Goal: Information Seeking & Learning: Learn about a topic

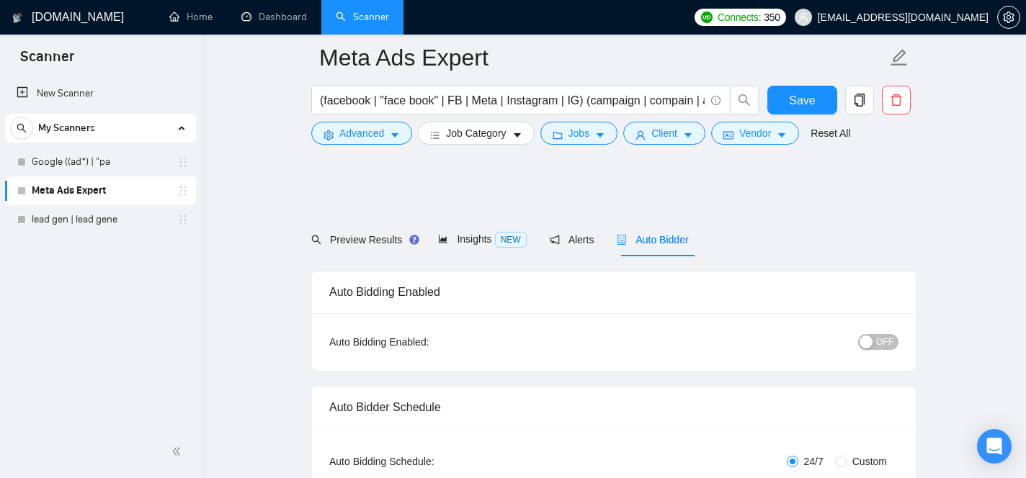
scroll to position [173, 0]
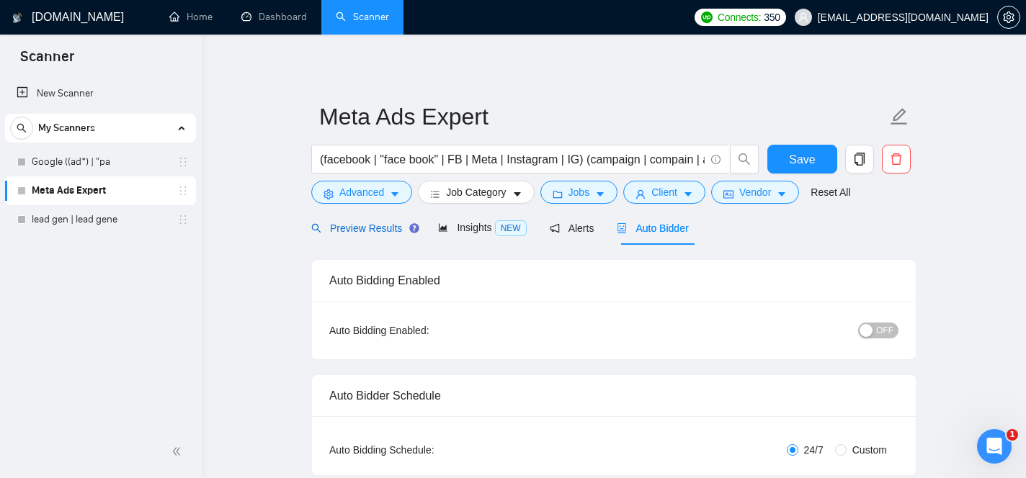
click at [389, 232] on span "Preview Results" at bounding box center [363, 229] width 104 height 12
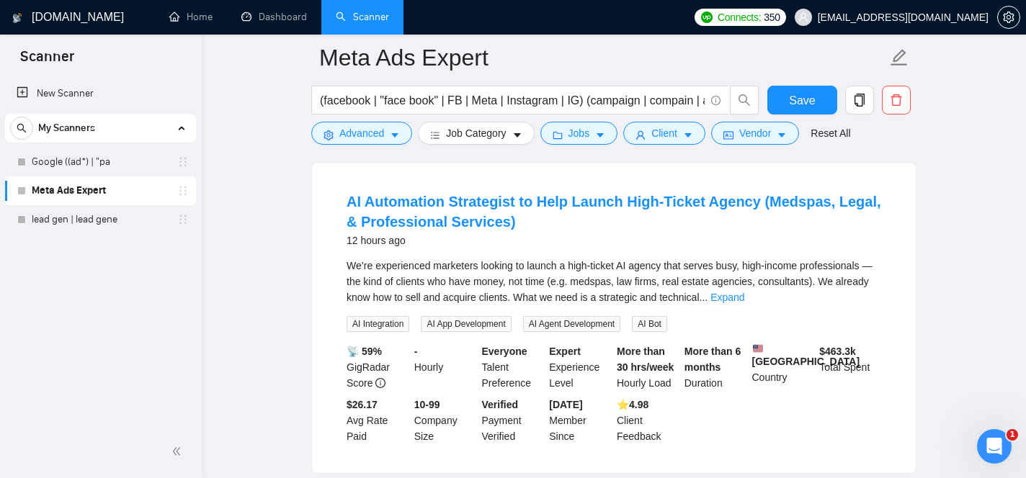
scroll to position [449, 0]
click at [744, 294] on link "Expand" at bounding box center [727, 297] width 34 height 12
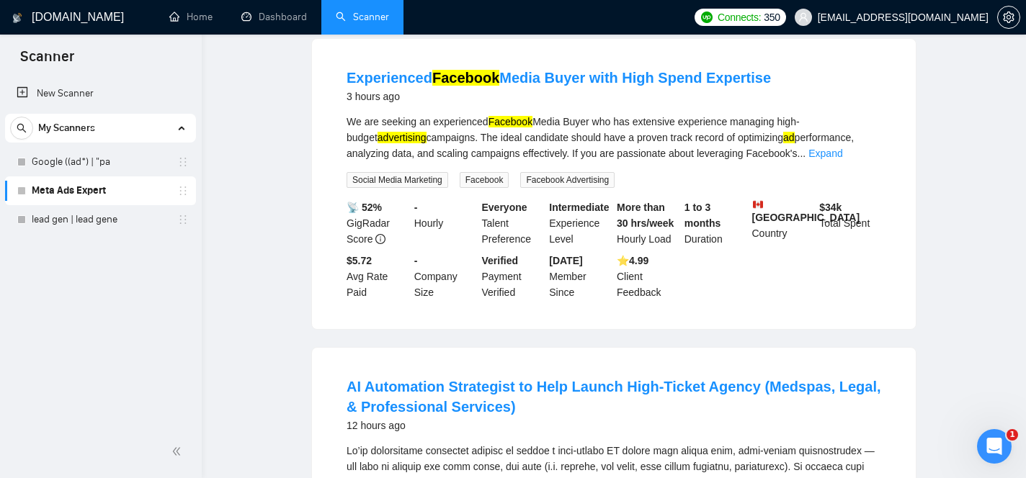
scroll to position [0, 0]
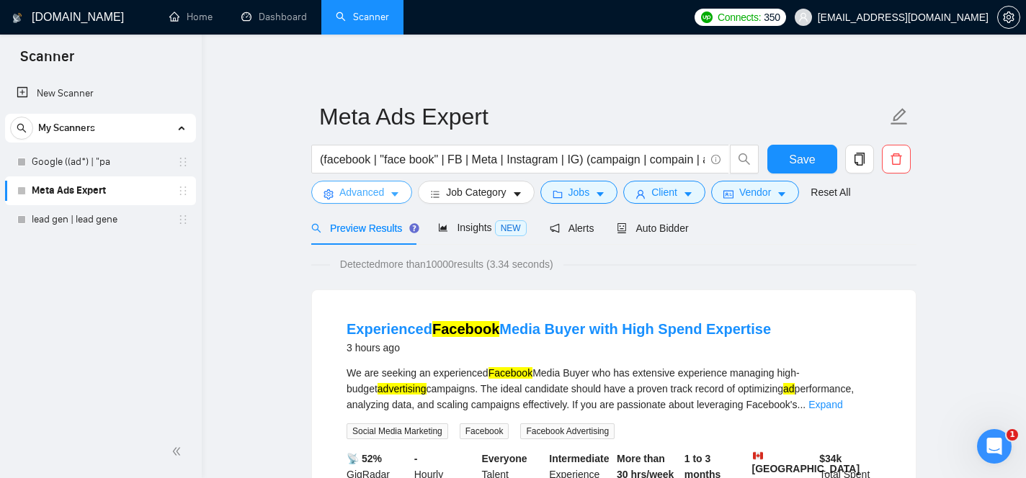
click at [376, 201] on button "Advanced" at bounding box center [361, 192] width 101 height 23
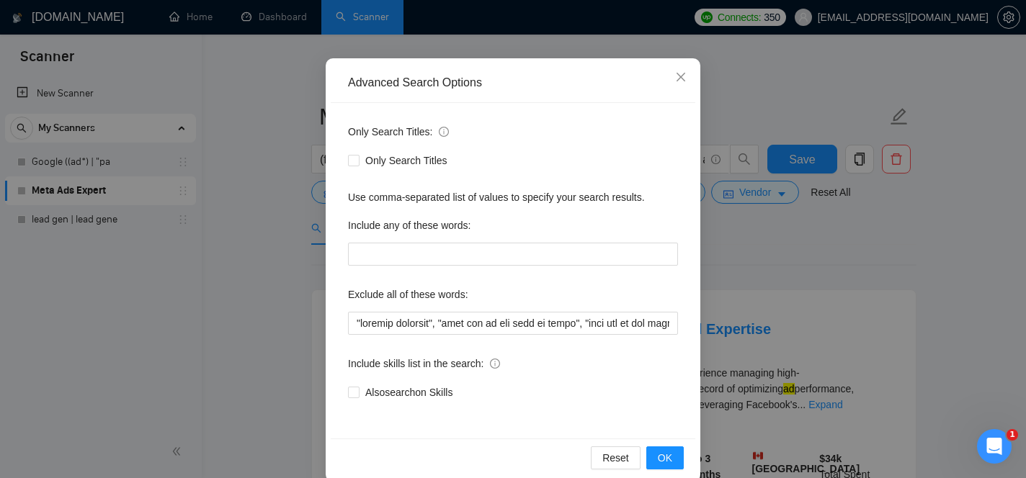
scroll to position [102, 0]
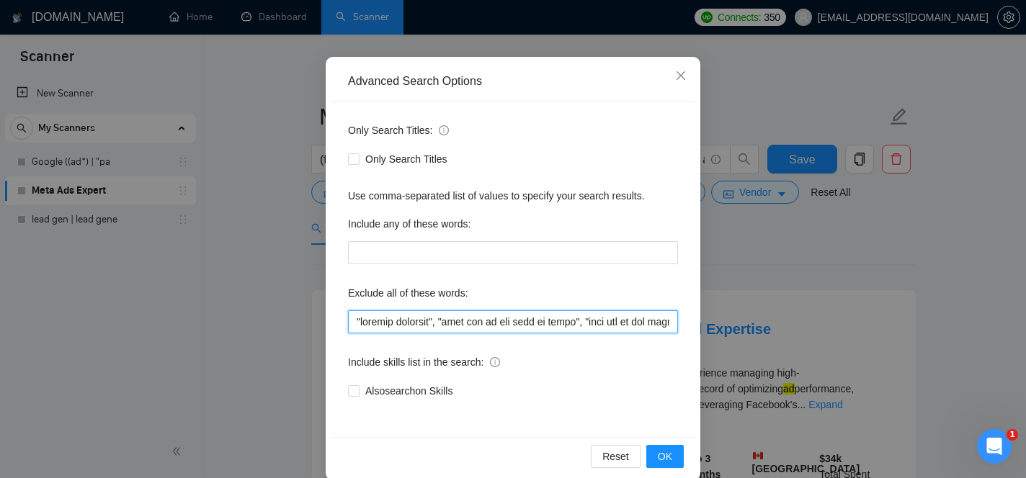
click at [370, 322] on input "text" at bounding box center [513, 321] width 330 height 23
click at [498, 326] on input "text" at bounding box center [513, 321] width 330 height 23
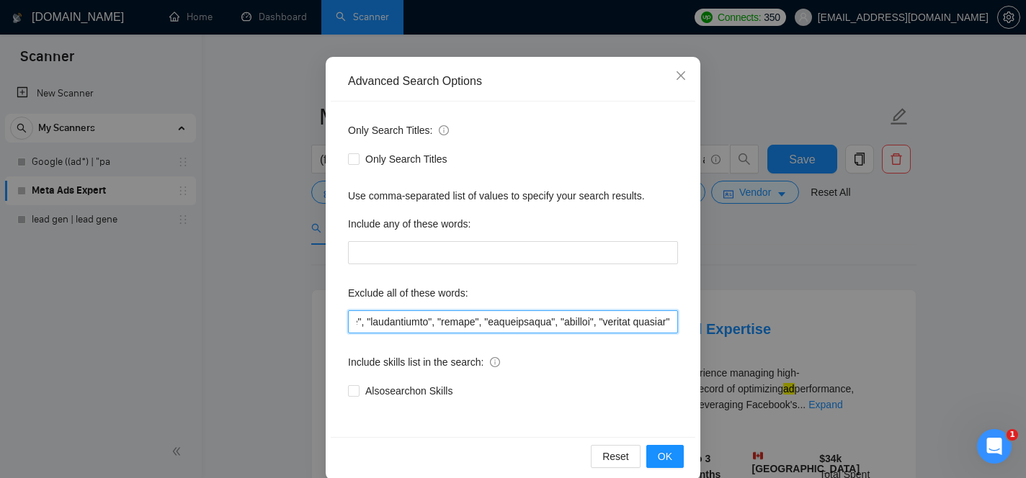
scroll to position [0, 7212]
click at [671, 325] on input "text" at bounding box center [513, 321] width 330 height 23
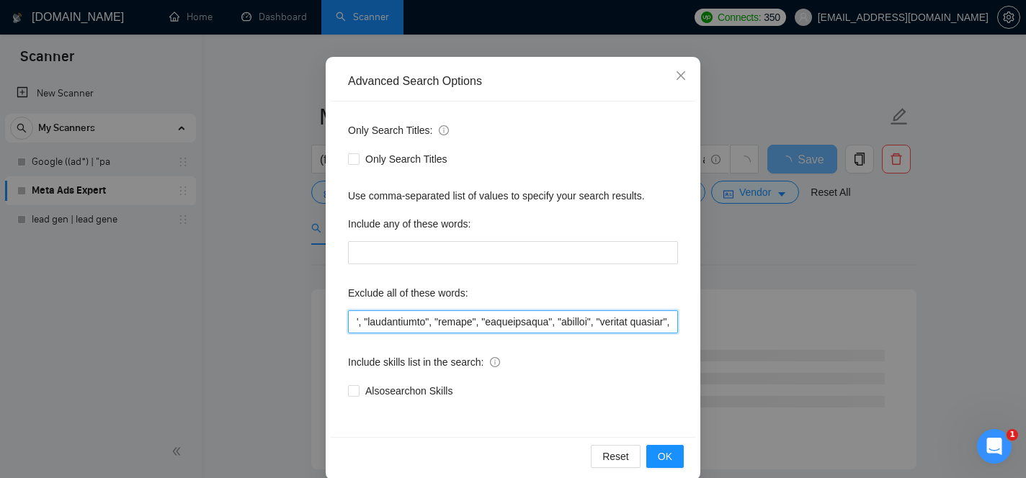
paste input ""brand designer", "illustrator", "motion graphics", "thumbnail designer", "canv…"
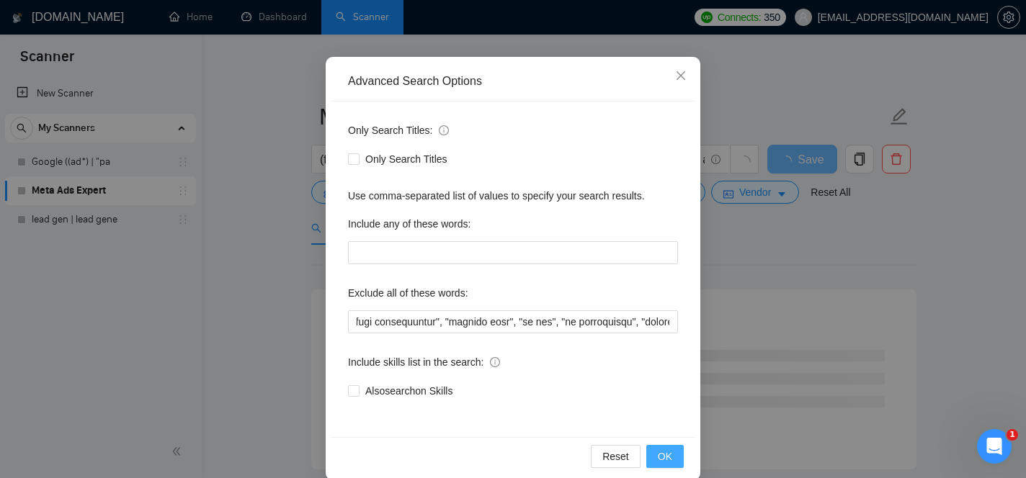
click at [670, 460] on span "OK" at bounding box center [665, 457] width 14 height 16
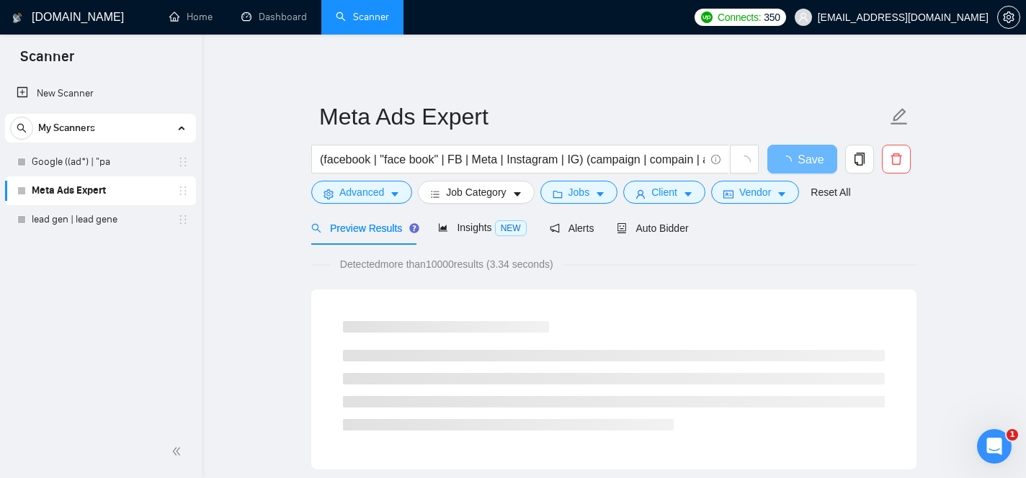
scroll to position [49, 0]
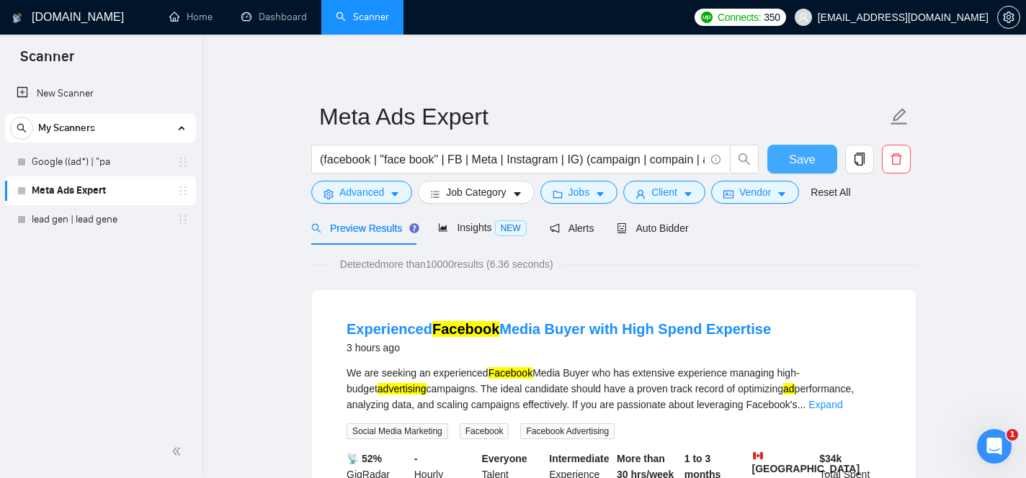
click at [809, 152] on span "Save" at bounding box center [802, 160] width 26 height 18
click at [788, 159] on button "Save" at bounding box center [802, 159] width 70 height 29
click at [475, 236] on div "Insights NEW" at bounding box center [482, 228] width 88 height 17
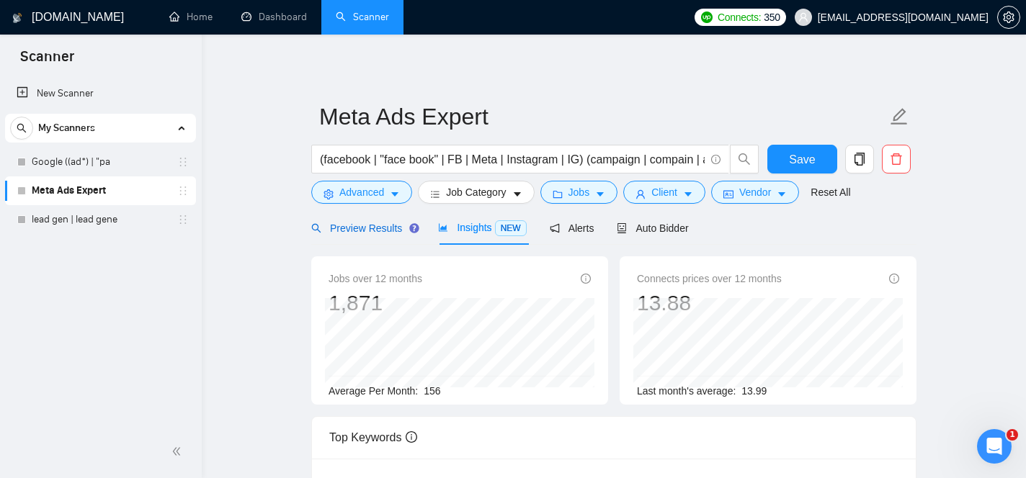
click at [374, 220] on div "Preview Results" at bounding box center [363, 228] width 104 height 16
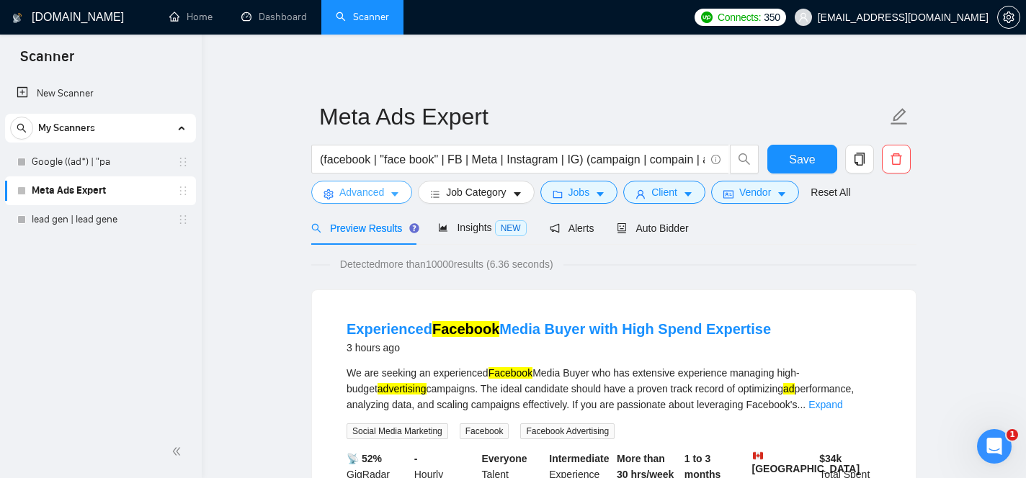
click at [375, 195] on span "Advanced" at bounding box center [361, 192] width 45 height 16
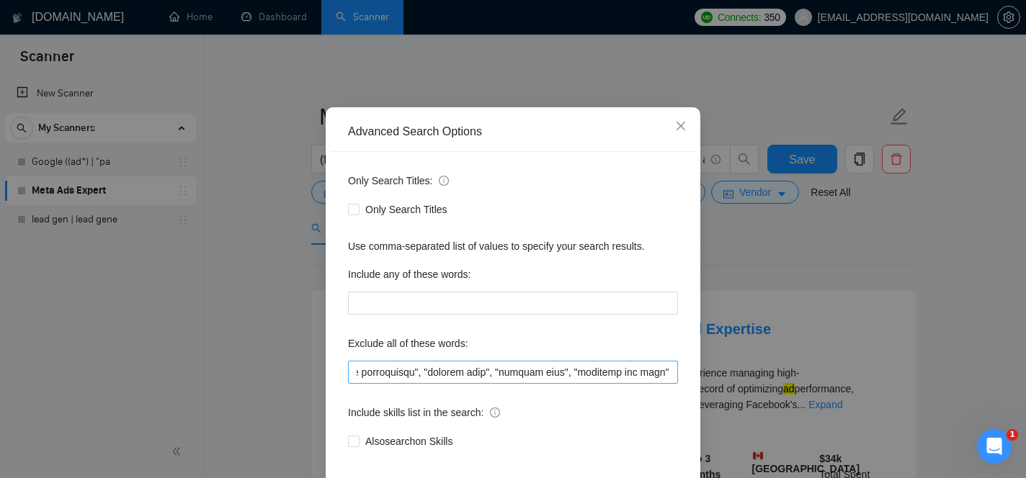
scroll to position [0, 18680]
click at [681, 126] on icon "close" at bounding box center [680, 126] width 9 height 9
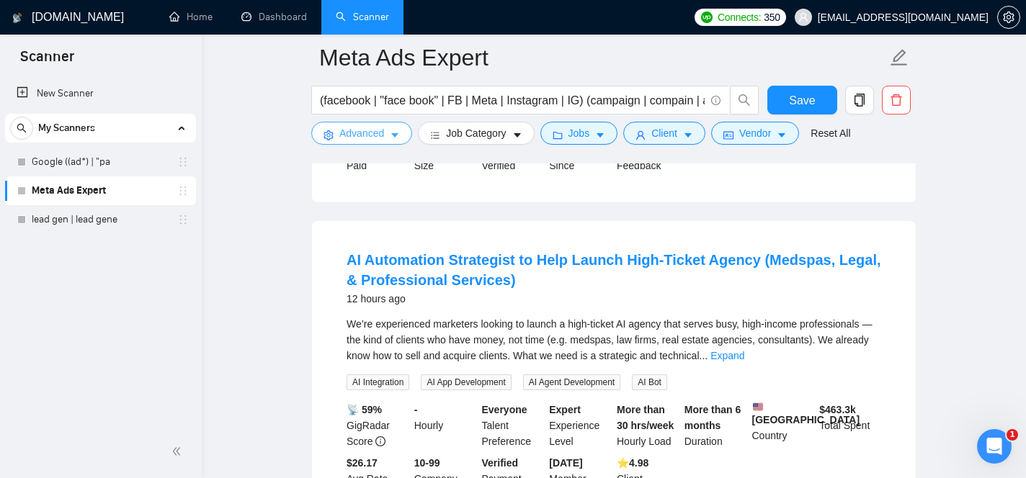
scroll to position [395, 0]
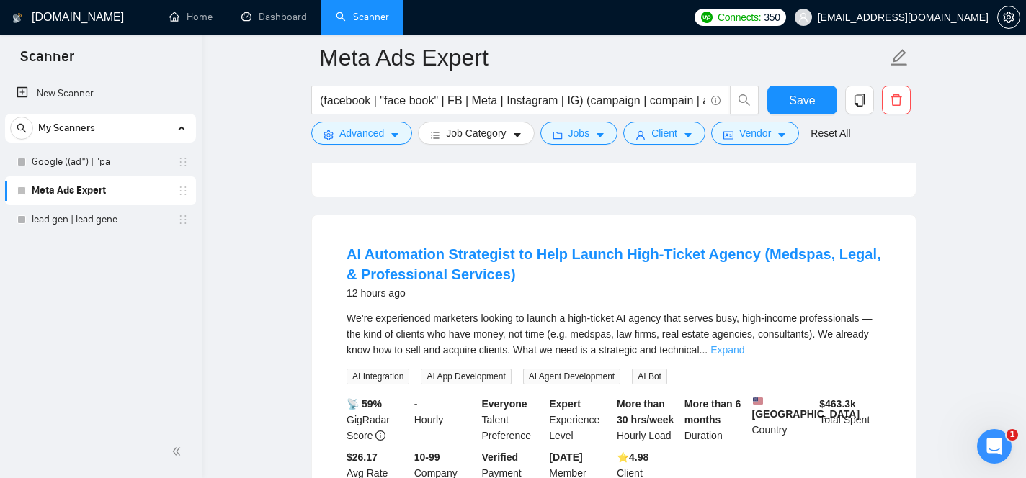
click at [744, 346] on link "Expand" at bounding box center [727, 350] width 34 height 12
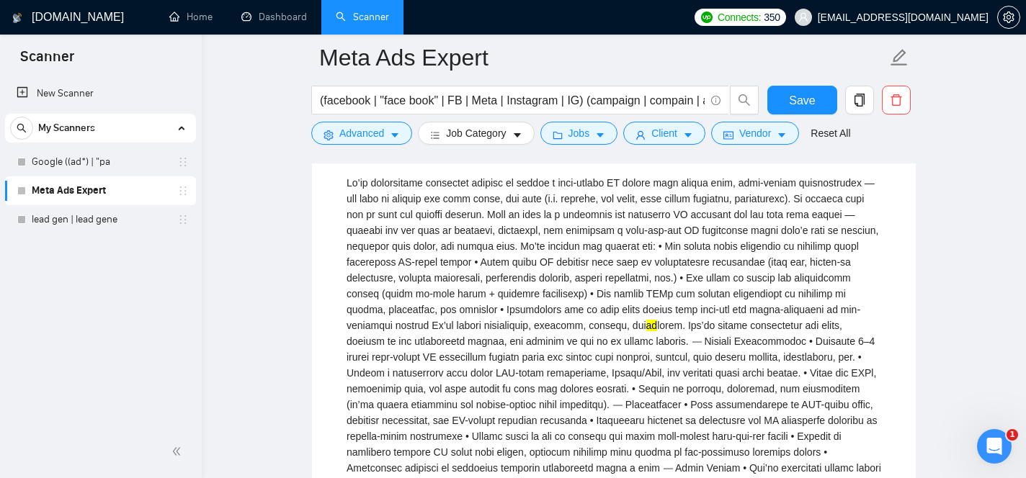
scroll to position [529, 0]
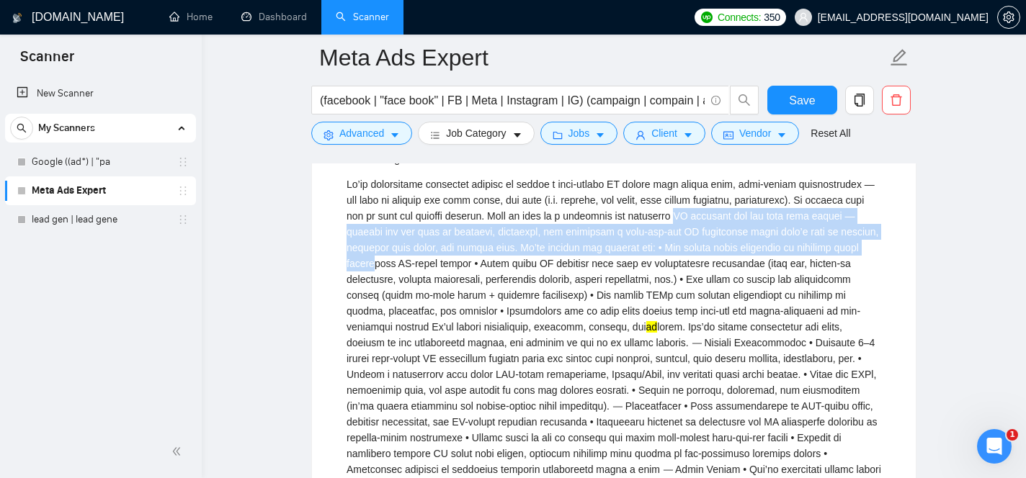
drag, startPoint x: 835, startPoint y: 215, endPoint x: 567, endPoint y: 256, distance: 271.0
click at [567, 256] on div "ad" at bounding box center [613, 374] width 534 height 396
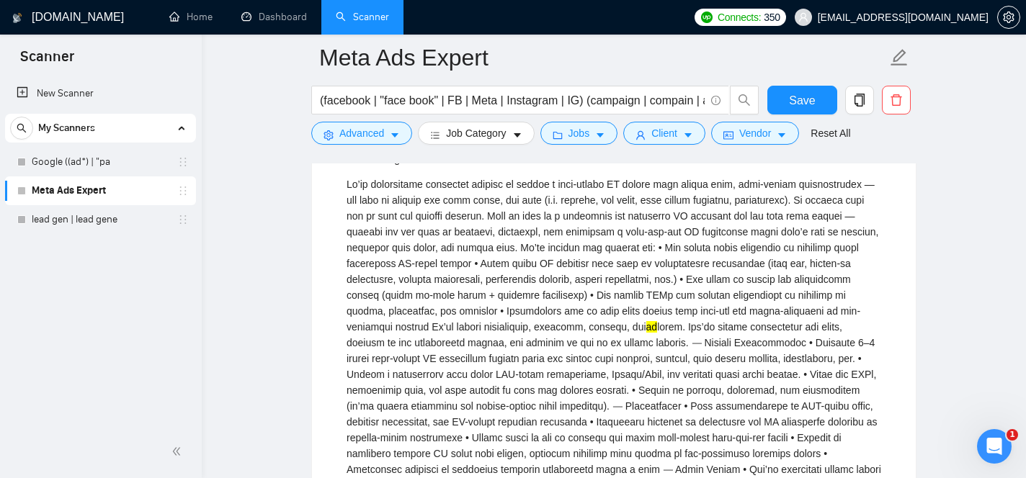
click at [473, 265] on div "ad" at bounding box center [613, 374] width 534 height 396
drag, startPoint x: 835, startPoint y: 215, endPoint x: 385, endPoint y: 236, distance: 450.6
click at [385, 236] on div "ad" at bounding box center [613, 374] width 534 height 396
copy div "AI operator"
click at [370, 127] on span "Advanced" at bounding box center [361, 133] width 45 height 16
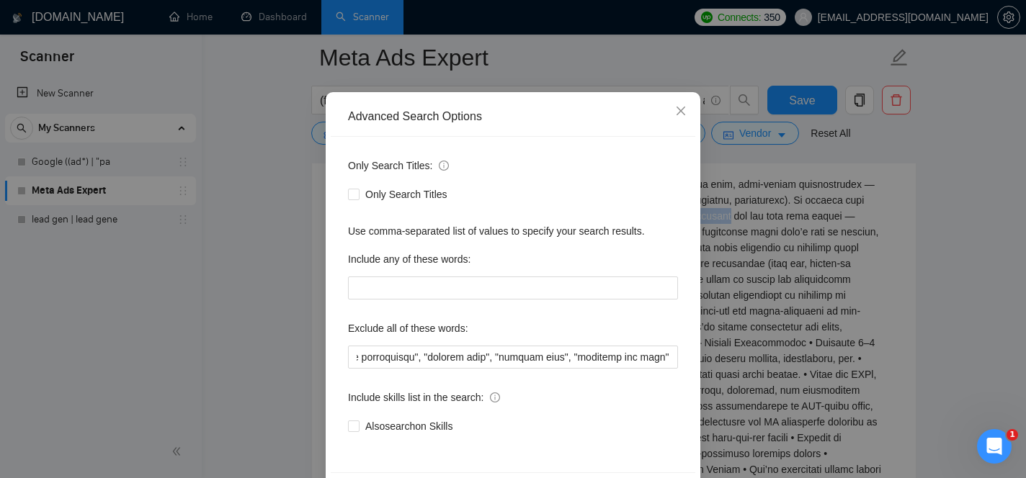
scroll to position [68, 0]
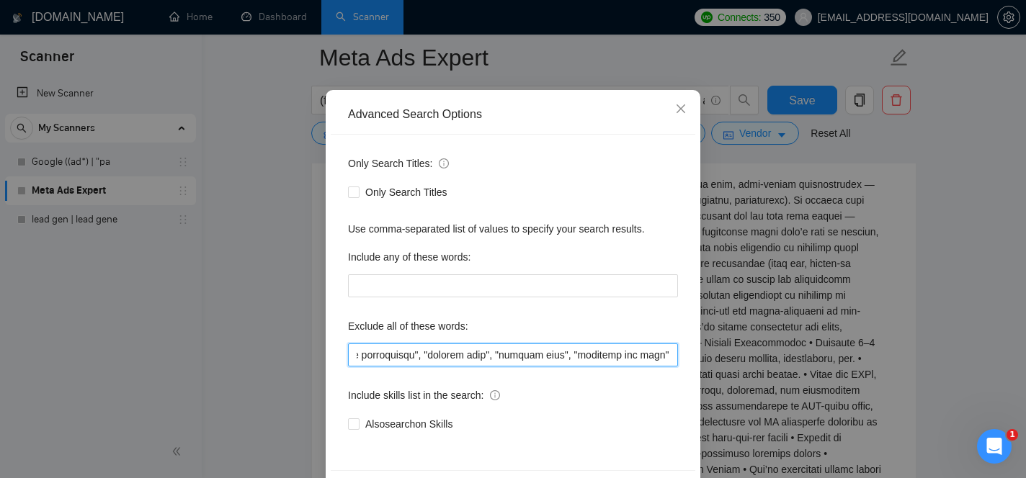
click at [673, 359] on input "text" at bounding box center [513, 355] width 330 height 23
paste input "AI operator"
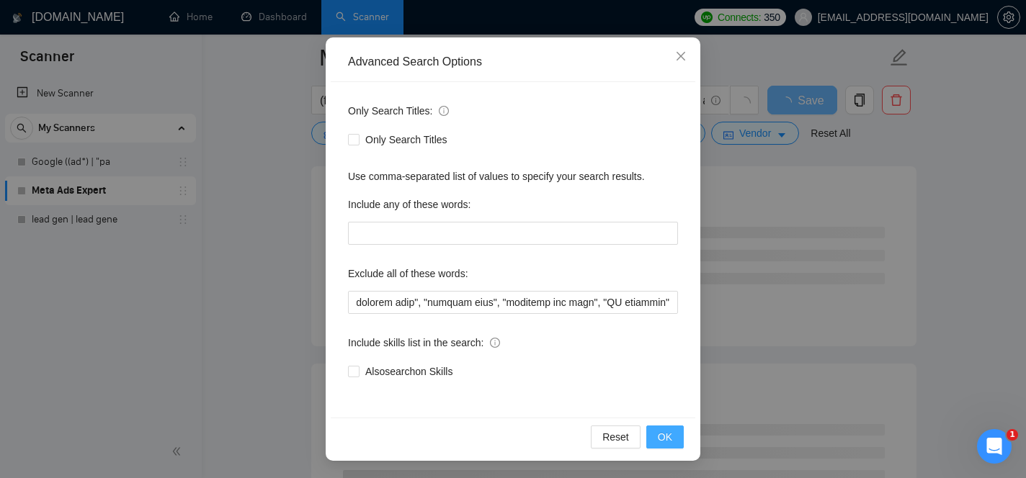
scroll to position [0, 0]
click at [663, 432] on span "OK" at bounding box center [665, 437] width 14 height 16
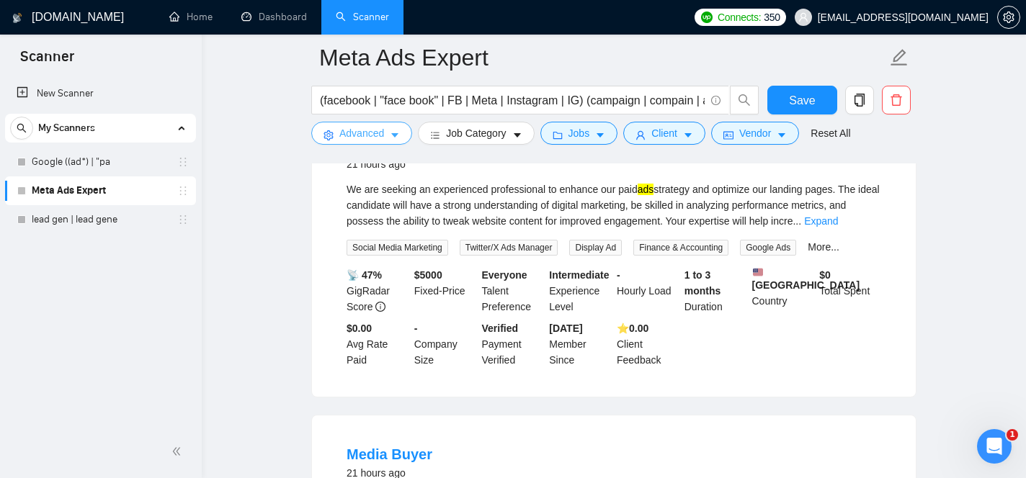
scroll to position [799, 0]
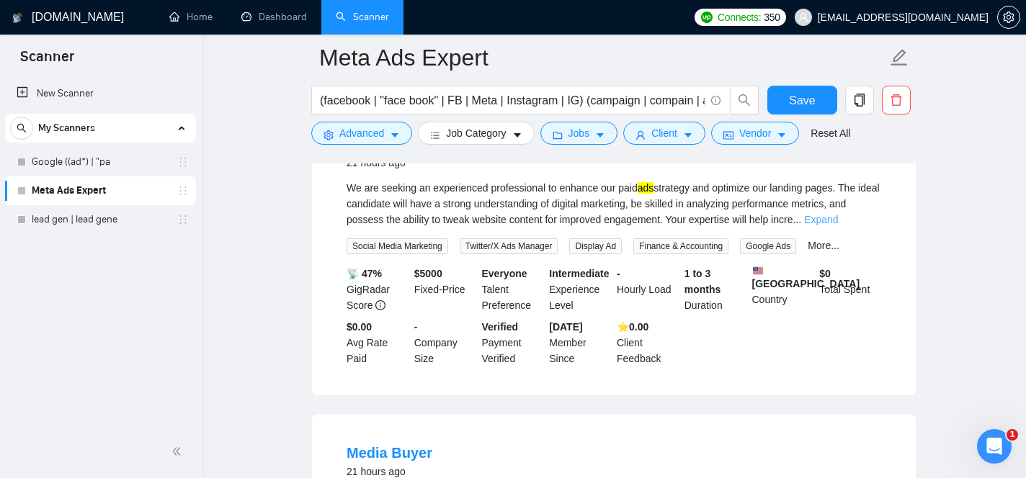
click at [838, 225] on link "Expand" at bounding box center [821, 220] width 34 height 12
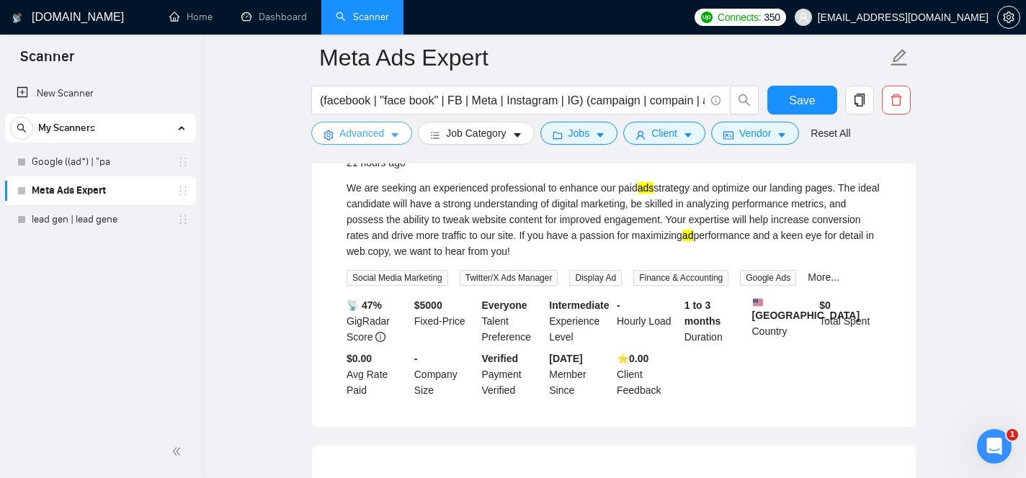
click at [365, 140] on span "Advanced" at bounding box center [361, 133] width 45 height 16
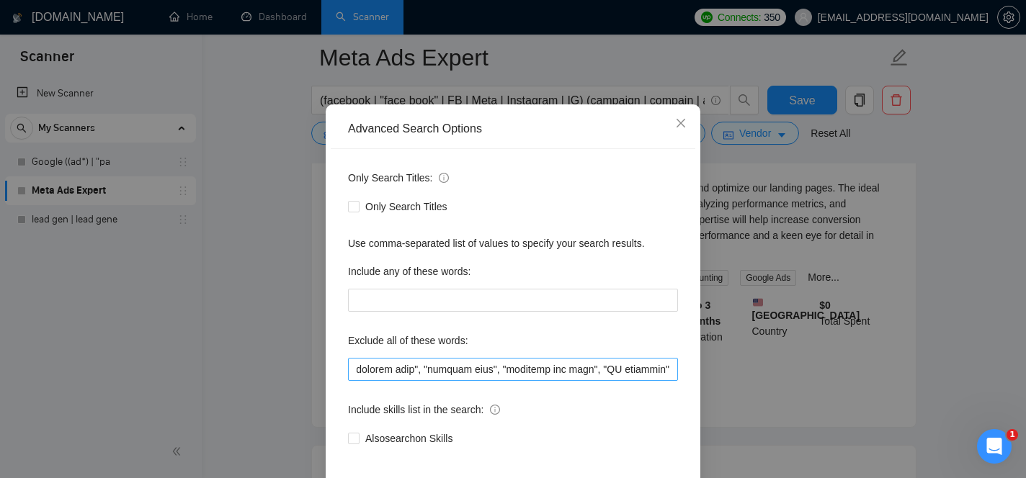
scroll to position [0, 18745]
click at [673, 370] on input "text" at bounding box center [513, 369] width 330 height 23
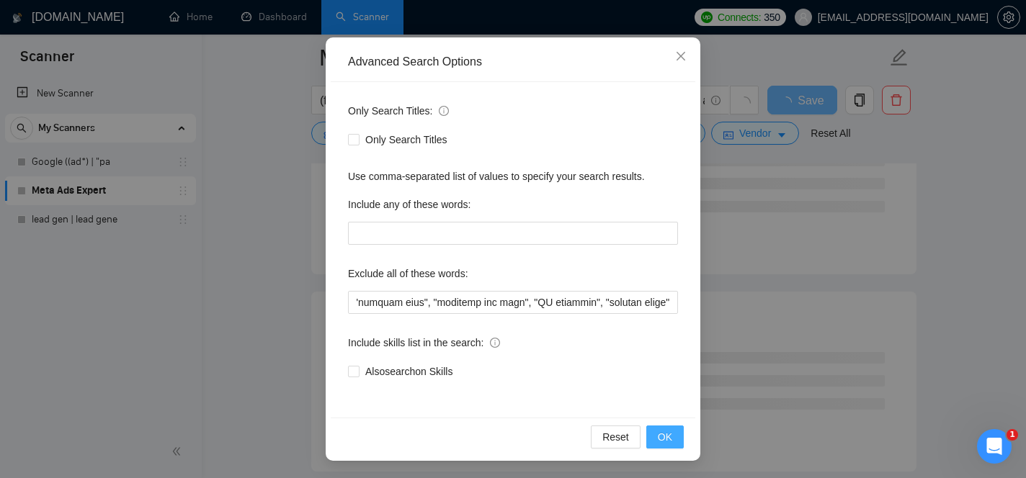
scroll to position [0, 0]
click at [671, 437] on span "OK" at bounding box center [665, 437] width 14 height 16
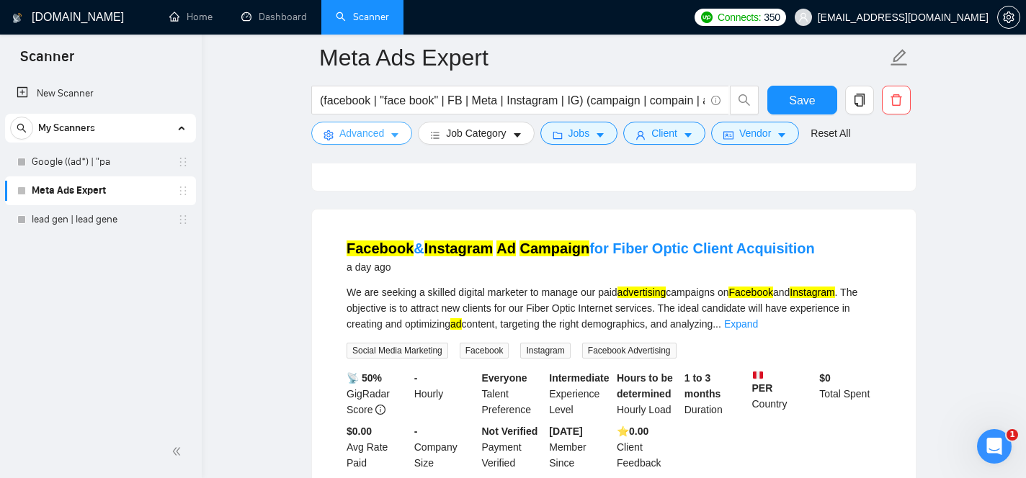
scroll to position [977, 0]
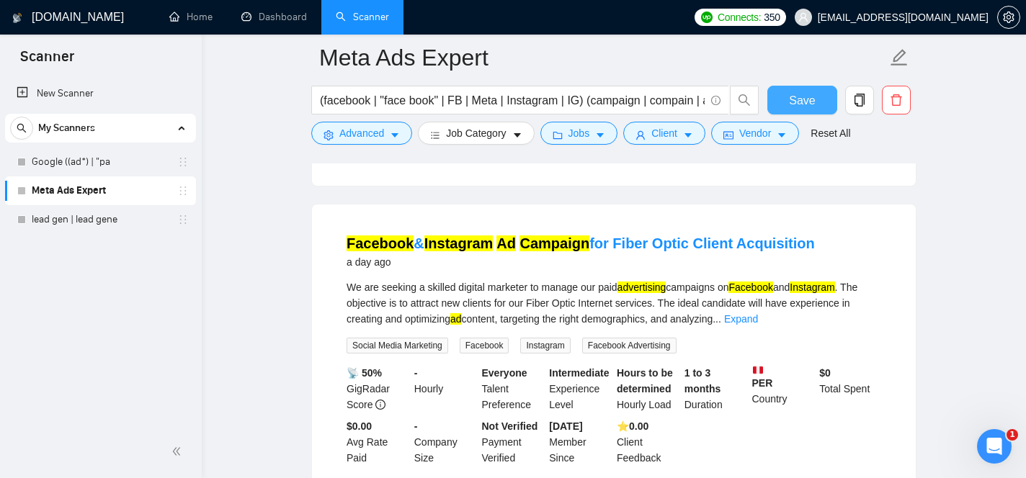
click at [794, 99] on span "Save" at bounding box center [802, 100] width 26 height 18
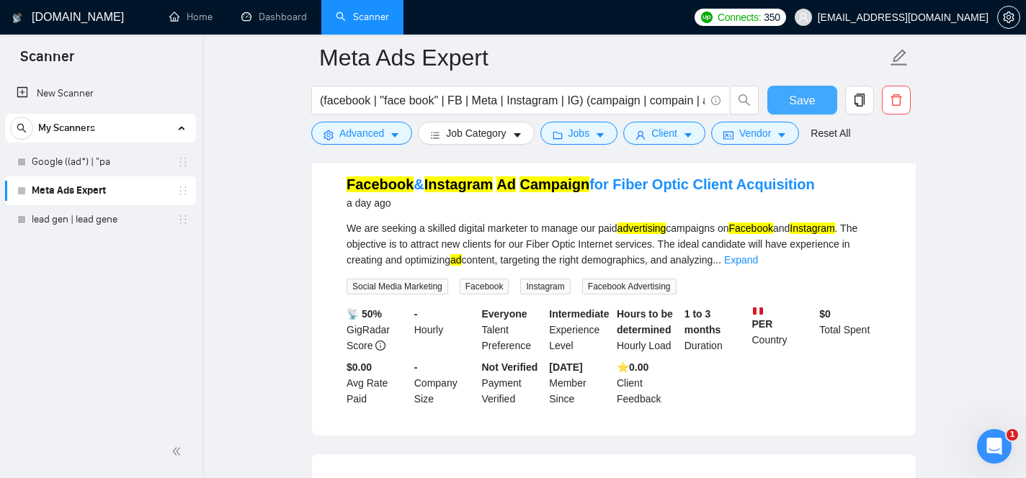
scroll to position [1035, 0]
click at [758, 267] on link "Expand" at bounding box center [741, 261] width 34 height 12
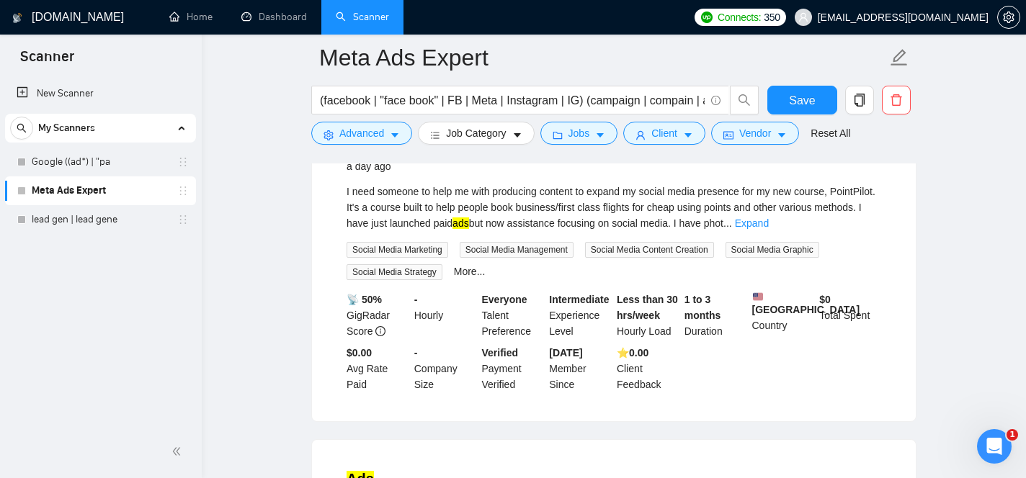
scroll to position [1393, 0]
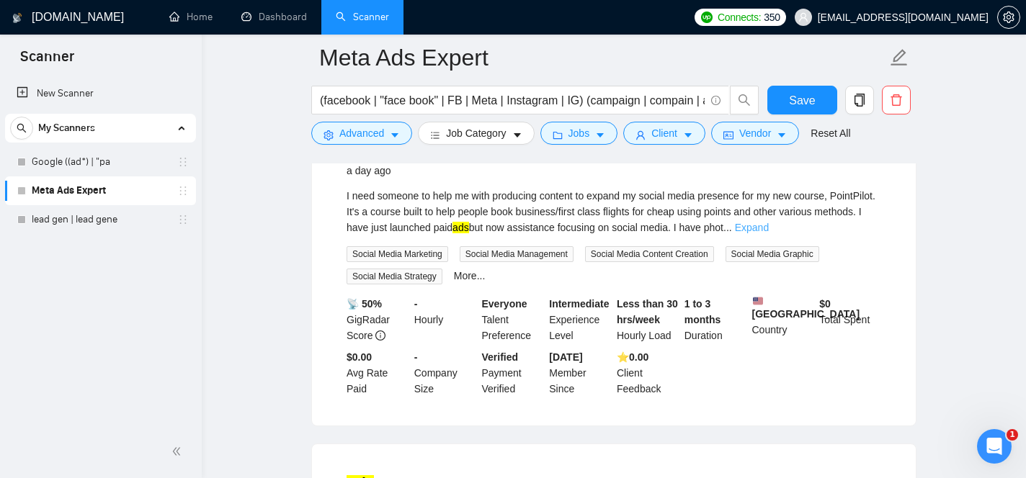
click at [769, 233] on link "Expand" at bounding box center [752, 228] width 34 height 12
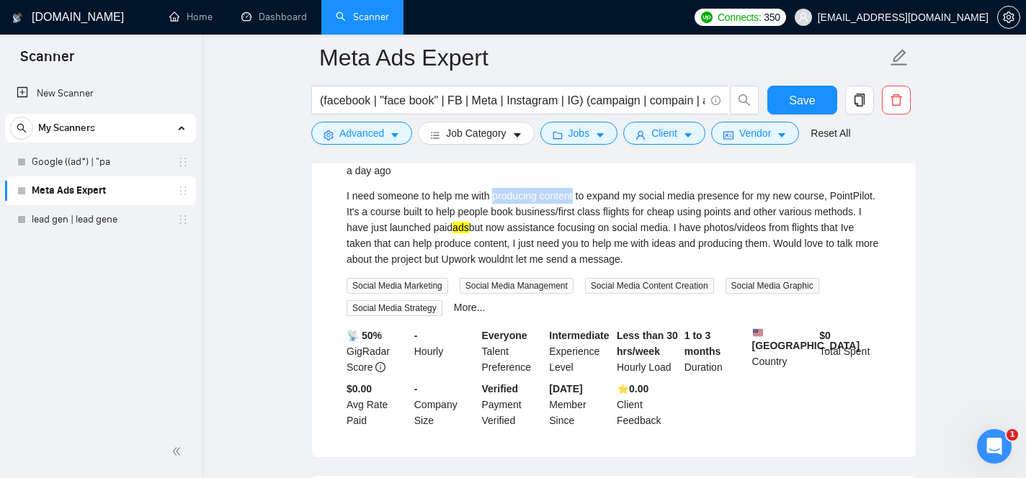
drag, startPoint x: 498, startPoint y: 238, endPoint x: 582, endPoint y: 241, distance: 83.6
click at [582, 241] on div "I need someone to help me with producing content to expand my social media pres…" at bounding box center [613, 227] width 534 height 79
copy div "producing content"
click at [372, 131] on span "Advanced" at bounding box center [361, 133] width 45 height 16
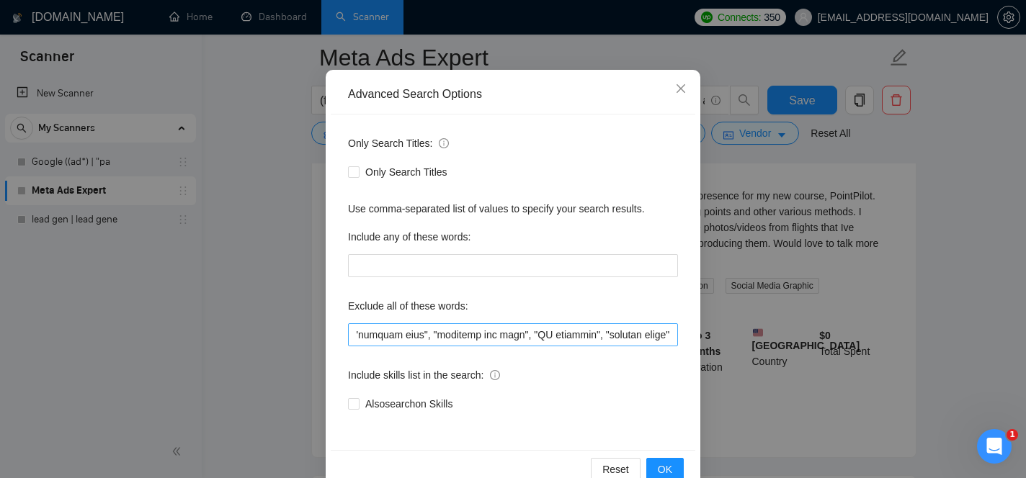
scroll to position [0, 18824]
click at [673, 335] on input "text" at bounding box center [513, 334] width 330 height 23
paste input "producing content"
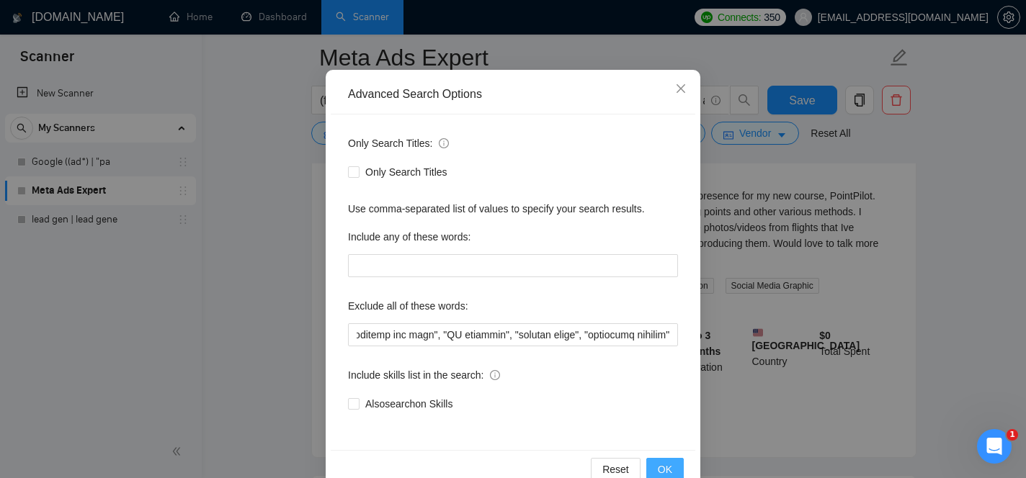
click at [671, 467] on span "OK" at bounding box center [665, 470] width 14 height 16
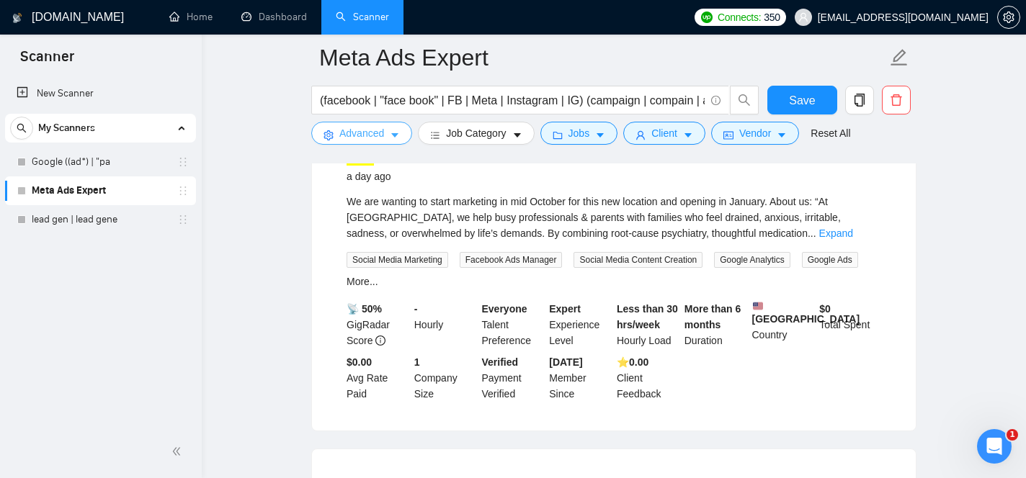
scroll to position [1369, 0]
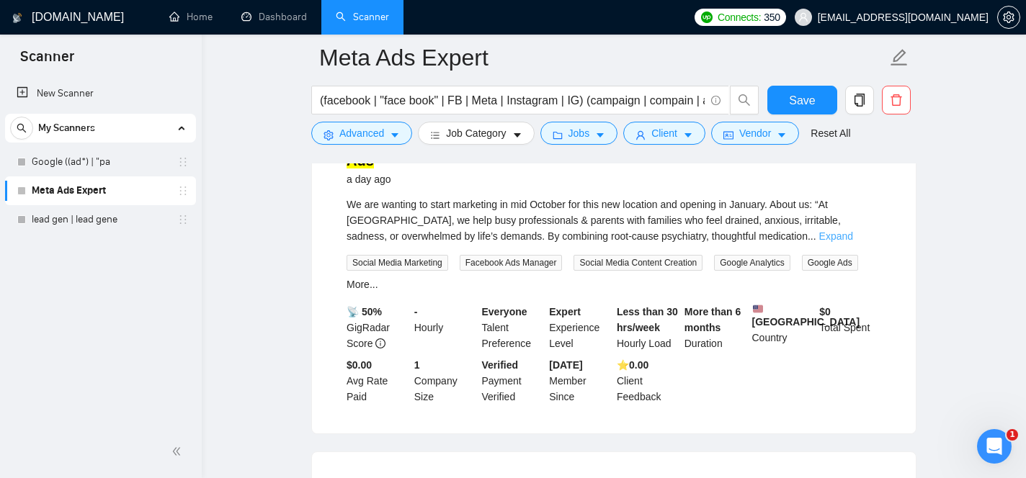
click at [853, 242] on link "Expand" at bounding box center [836, 236] width 34 height 12
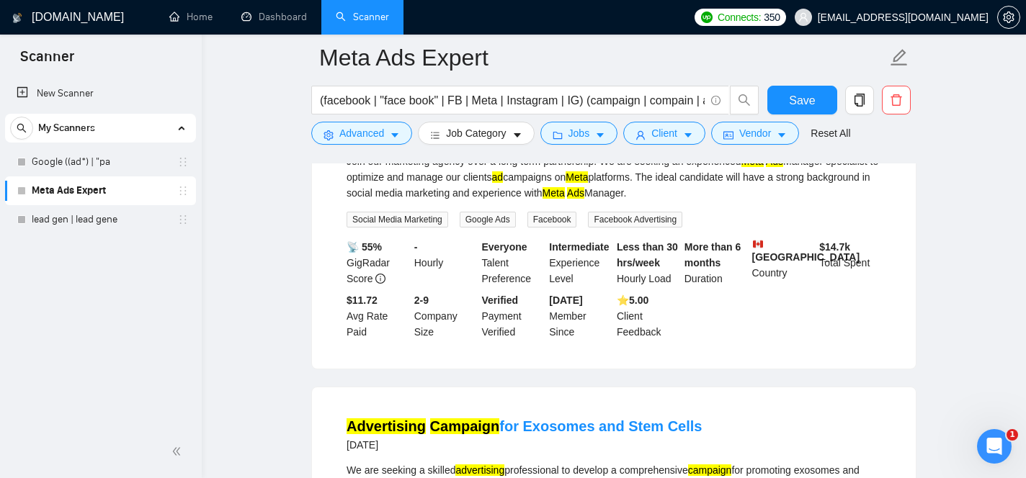
scroll to position [2177, 0]
drag, startPoint x: 348, startPoint y: 223, endPoint x: 470, endPoint y: 221, distance: 121.7
click at [470, 202] on div "Join our marketing agency over a long term partnership! We are seeking an exper…" at bounding box center [613, 178] width 534 height 48
copy div "Join our marketing agency"
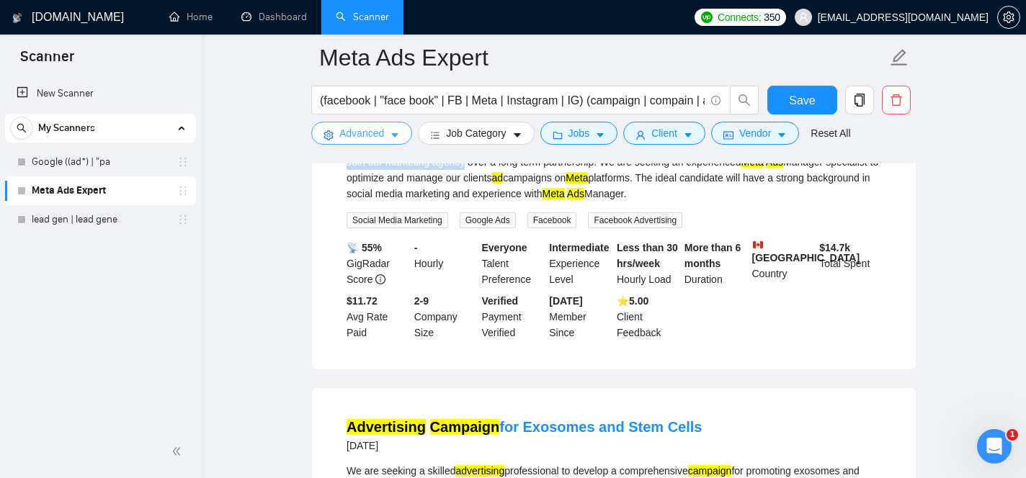
click at [383, 142] on button "Advanced" at bounding box center [361, 133] width 101 height 23
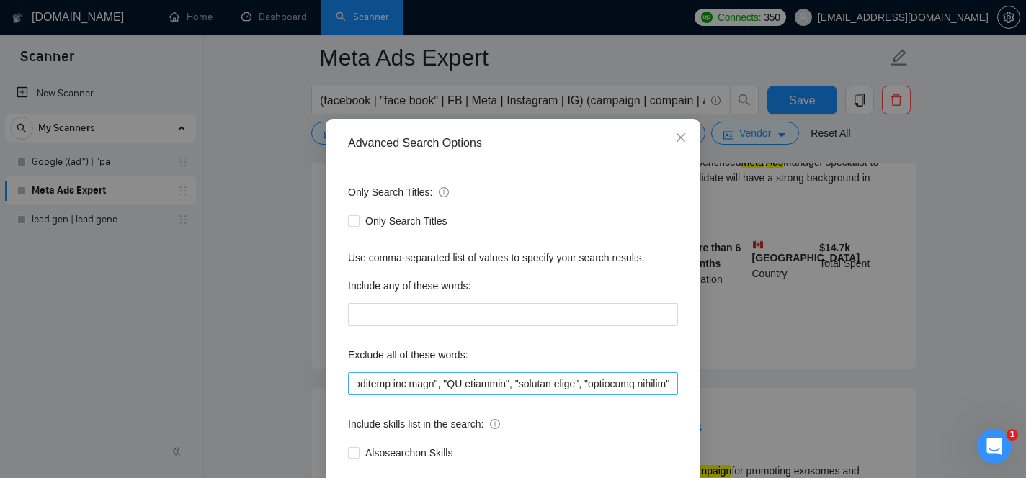
scroll to position [0, 18924]
click at [672, 380] on input "text" at bounding box center [513, 383] width 330 height 23
paste input "Join our marketing agency"
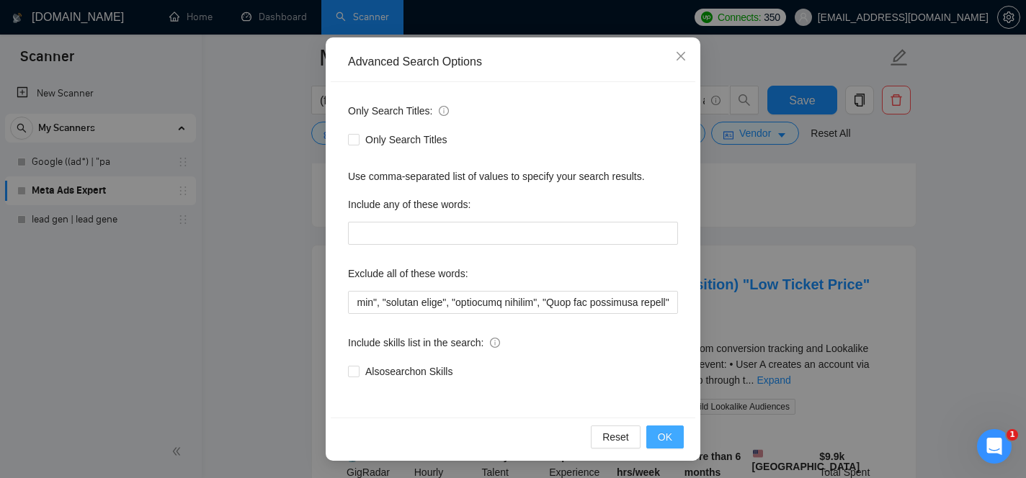
scroll to position [0, 0]
click at [666, 436] on span "OK" at bounding box center [665, 437] width 14 height 16
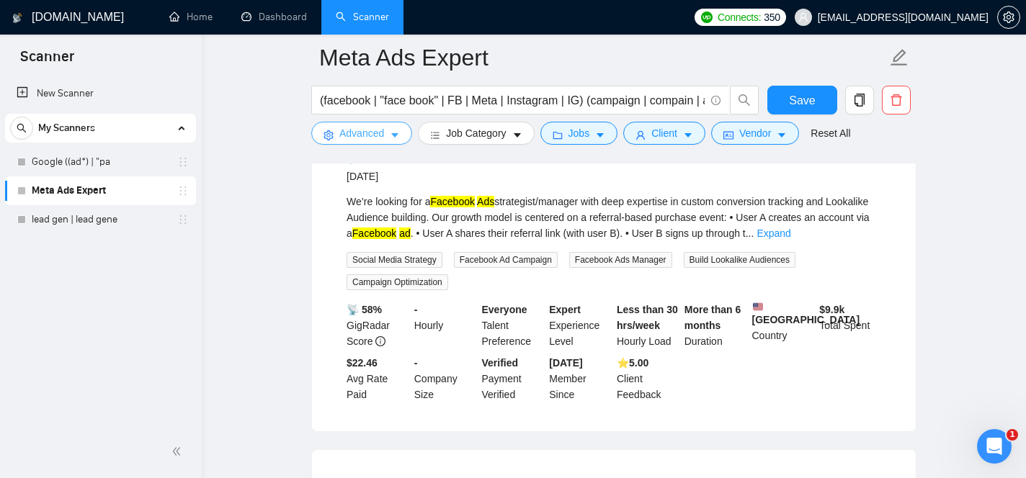
scroll to position [2324, 0]
click at [790, 240] on link "Expand" at bounding box center [773, 234] width 34 height 12
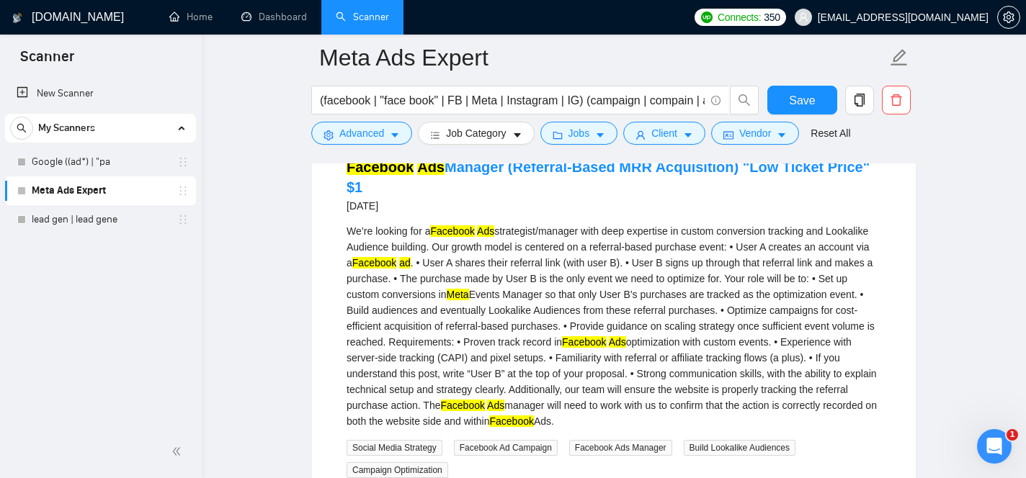
scroll to position [2288, 0]
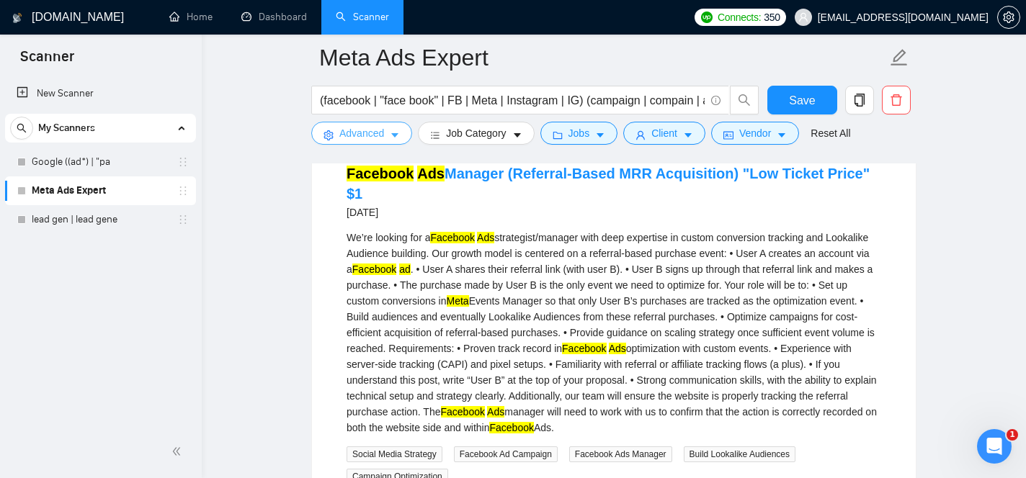
click at [368, 142] on button "Advanced" at bounding box center [361, 133] width 101 height 23
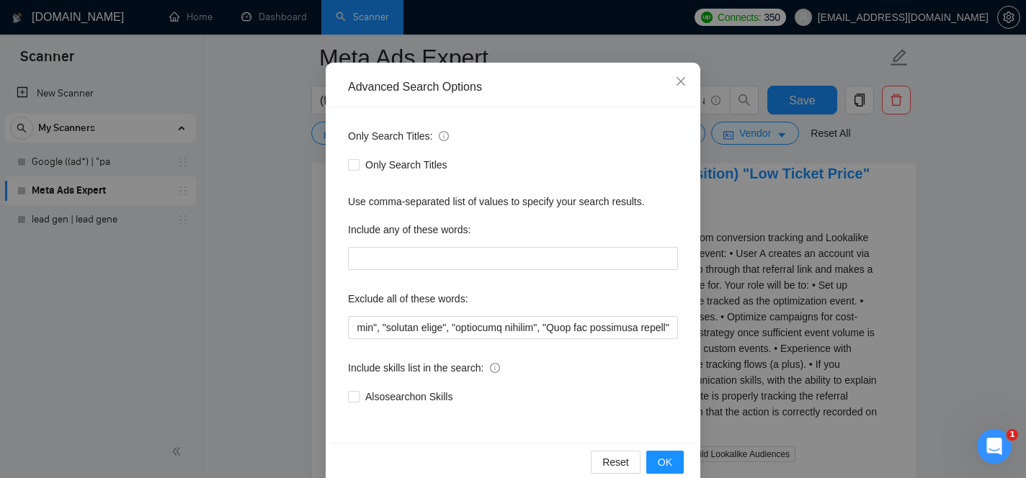
scroll to position [121, 0]
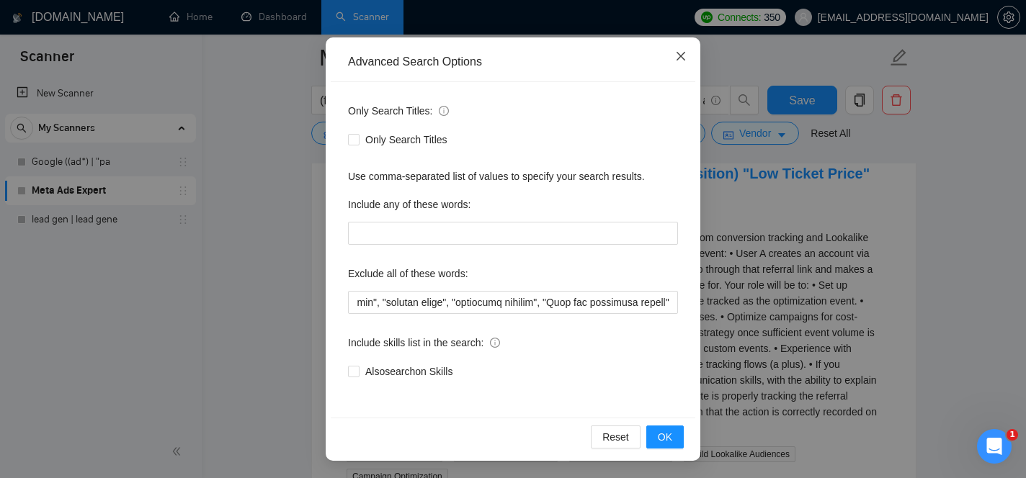
click at [675, 61] on icon "close" at bounding box center [681, 56] width 12 height 12
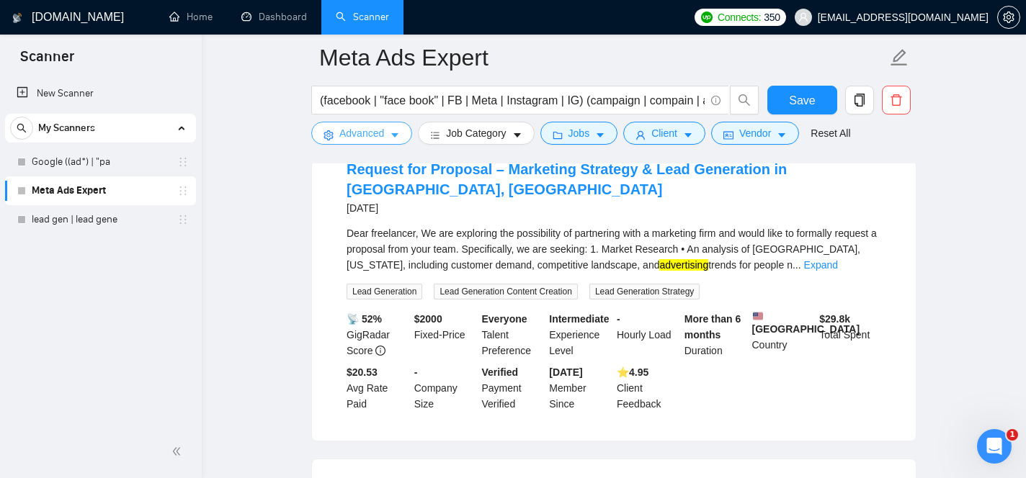
scroll to position [2804, 0]
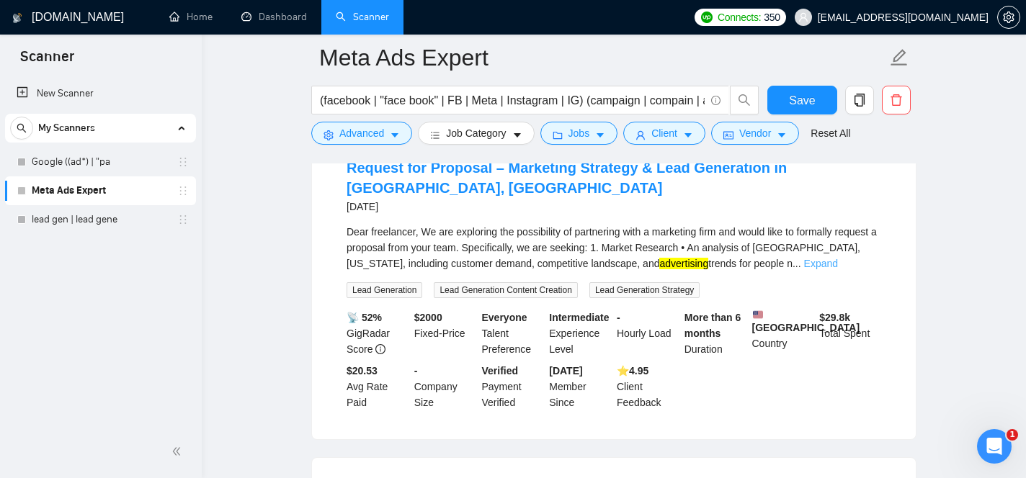
click at [838, 269] on link "Expand" at bounding box center [821, 264] width 34 height 12
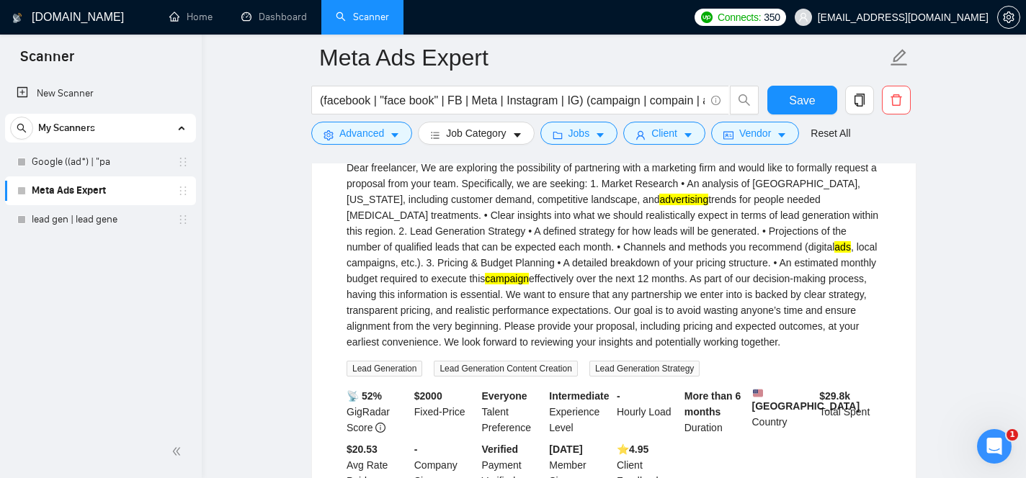
scroll to position [2869, 0]
drag, startPoint x: 348, startPoint y: 253, endPoint x: 388, endPoint y: 253, distance: 40.3
click at [388, 253] on div "Dear freelancer, We are exploring the possibility of partnering with a marketin…" at bounding box center [613, 254] width 534 height 190
copy div "Ketamine"
click at [364, 142] on button "Advanced" at bounding box center [361, 133] width 101 height 23
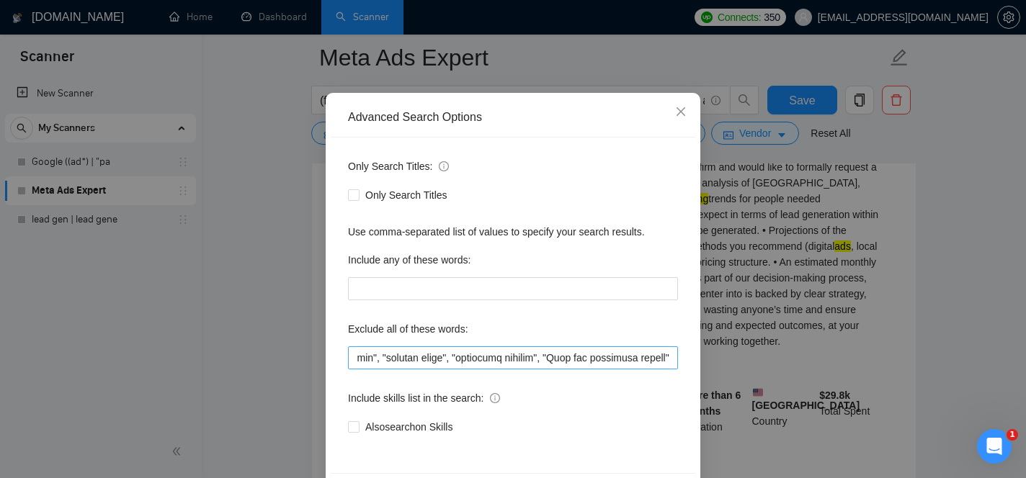
scroll to position [0, 19060]
click at [670, 360] on input "text" at bounding box center [513, 357] width 330 height 23
paste input "Ketamine"
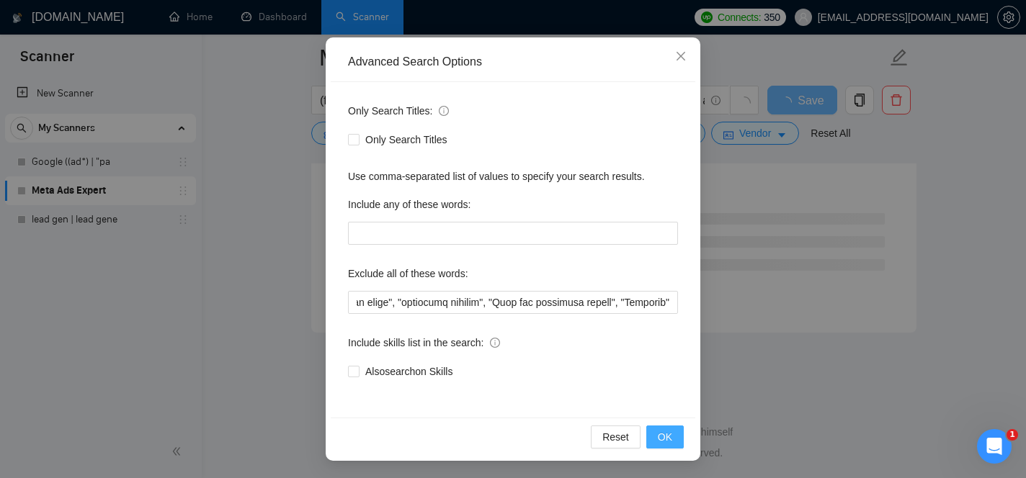
scroll to position [0, 0]
click at [666, 434] on span "OK" at bounding box center [665, 437] width 14 height 16
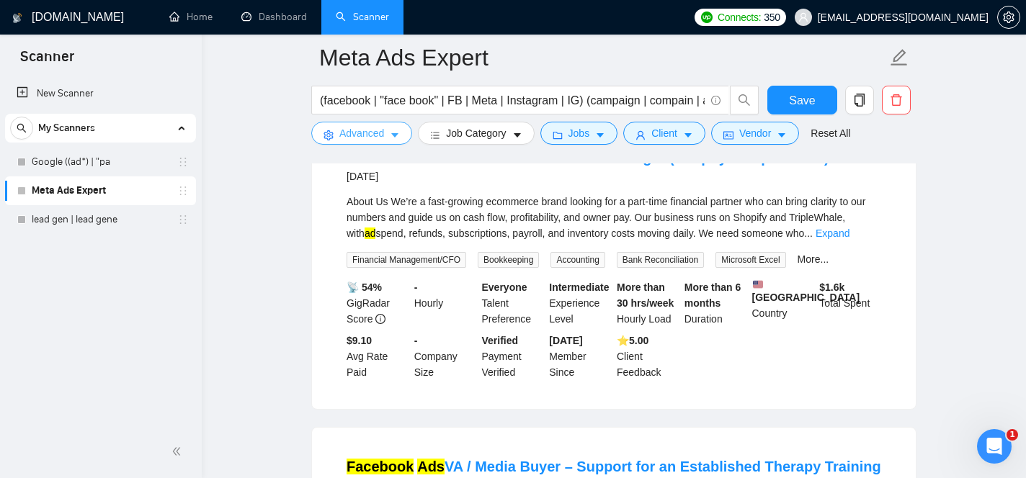
scroll to position [2658, 0]
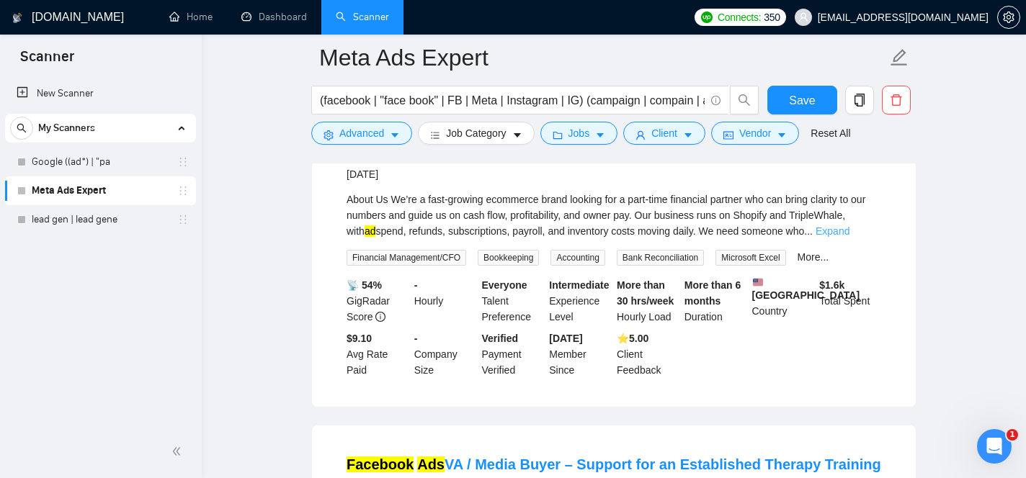
click at [849, 237] on link "Expand" at bounding box center [832, 231] width 34 height 12
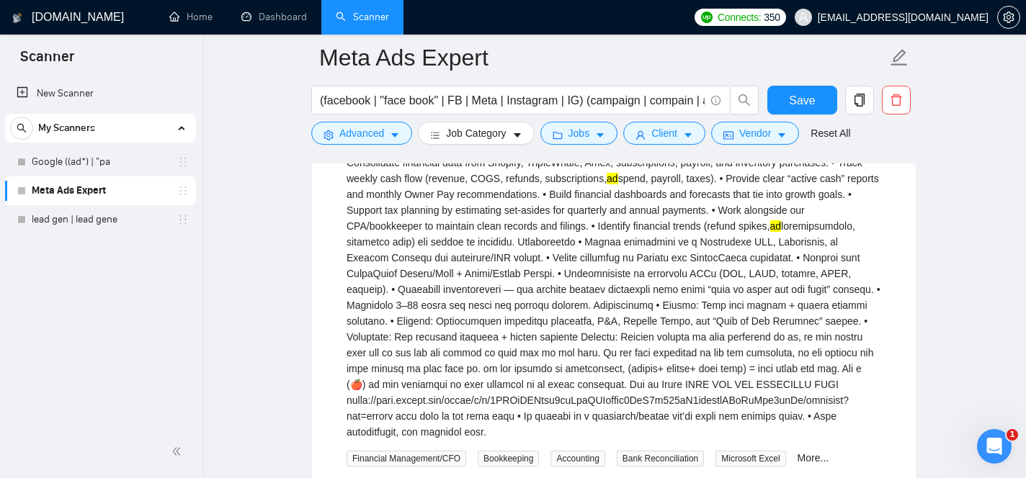
scroll to position [2789, 0]
click at [388, 136] on button "Advanced" at bounding box center [361, 133] width 101 height 23
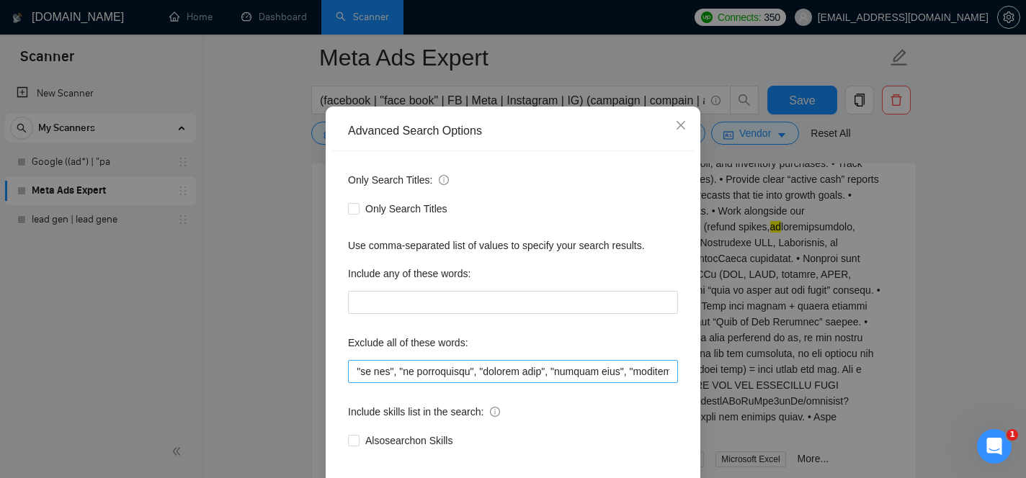
scroll to position [0, 19117]
click at [674, 375] on input "text" at bounding box center [513, 371] width 330 height 23
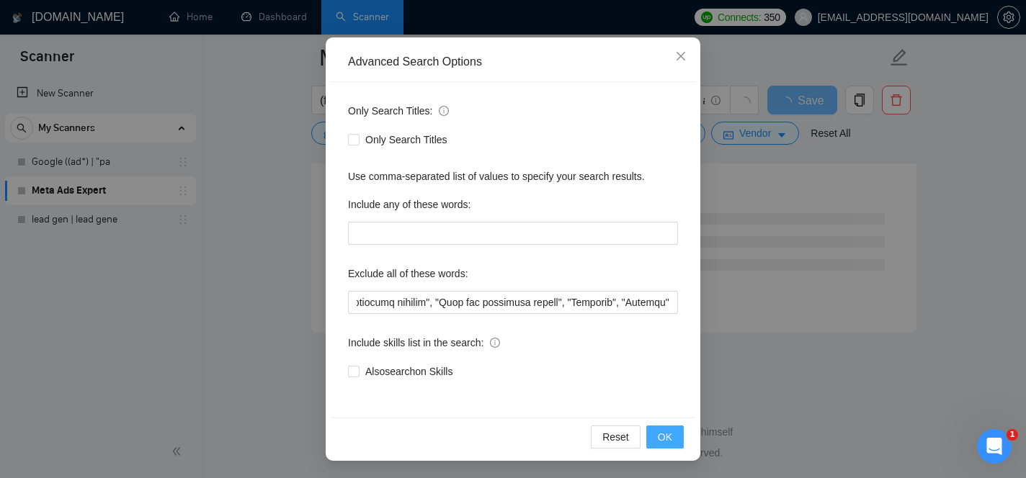
scroll to position [0, 0]
click at [661, 431] on span "OK" at bounding box center [665, 437] width 14 height 16
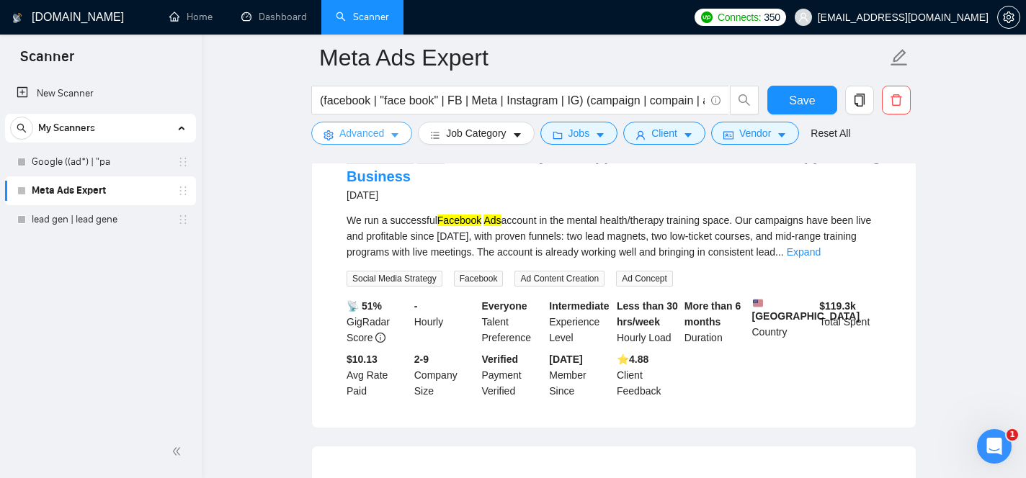
scroll to position [2660, 0]
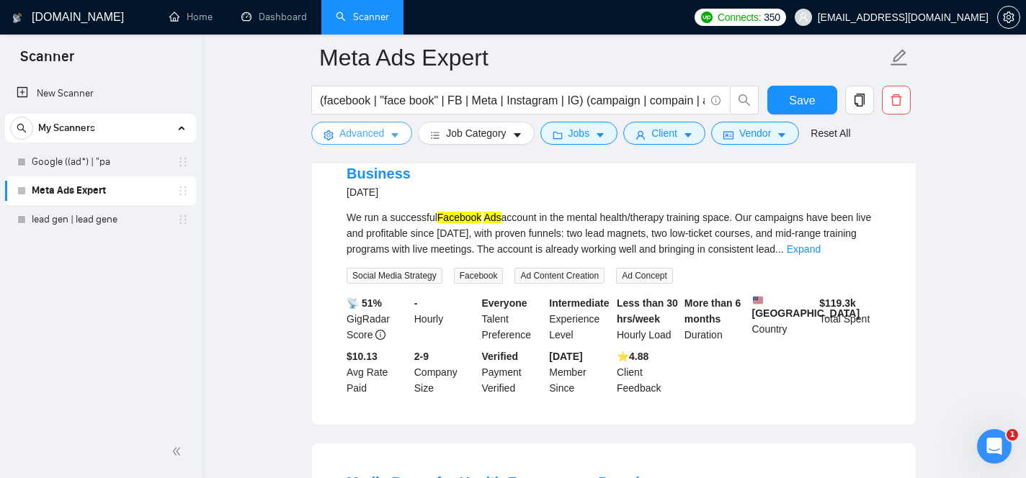
click at [388, 137] on button "Advanced" at bounding box center [361, 133] width 101 height 23
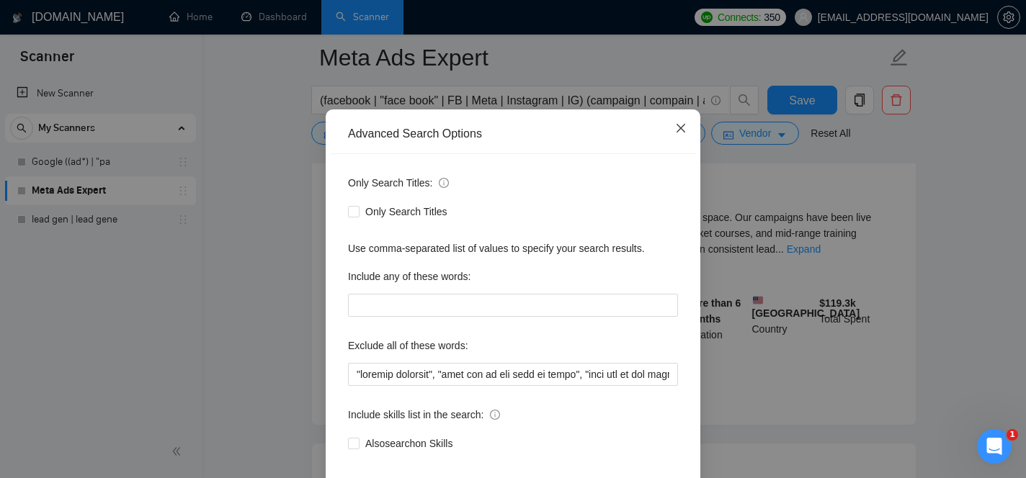
click at [683, 134] on icon "close" at bounding box center [681, 128] width 12 height 12
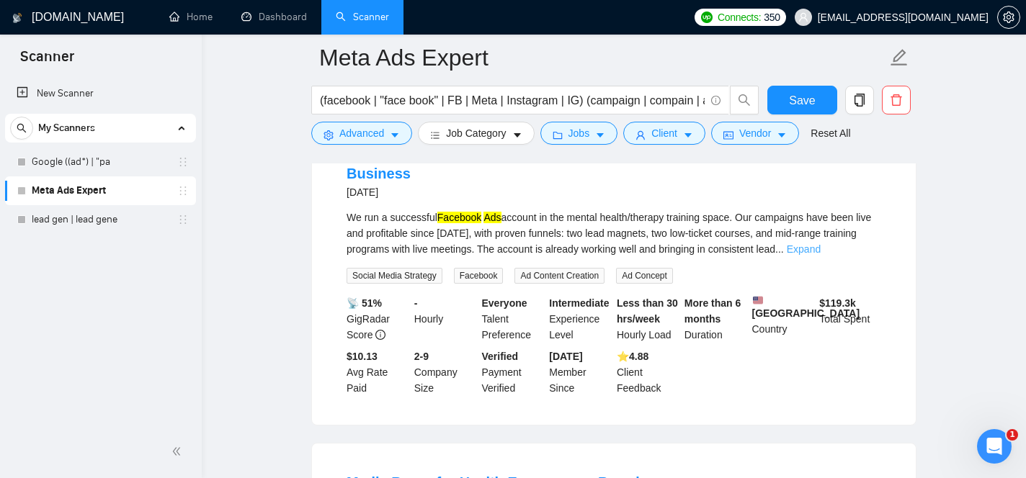
click at [820, 255] on link "Expand" at bounding box center [804, 249] width 34 height 12
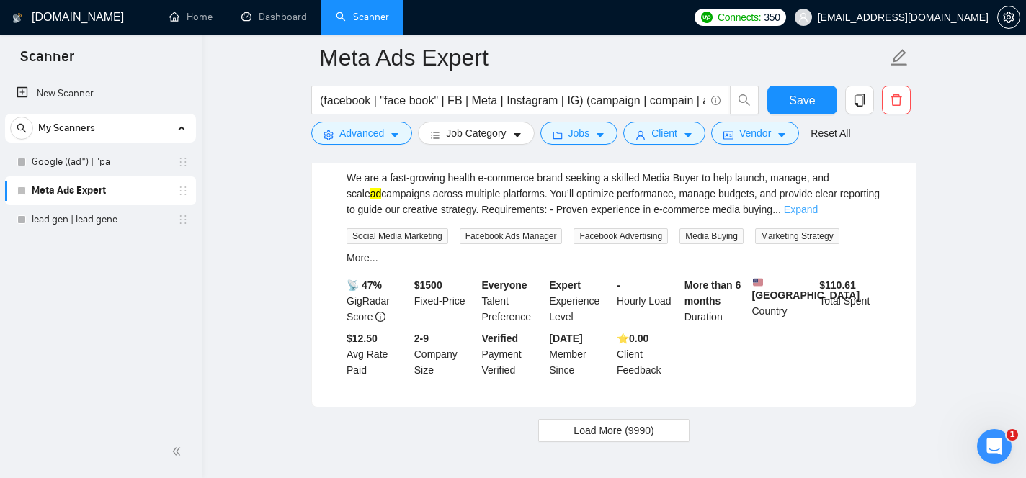
scroll to position [3057, 0]
click at [818, 215] on link "Expand" at bounding box center [801, 209] width 34 height 12
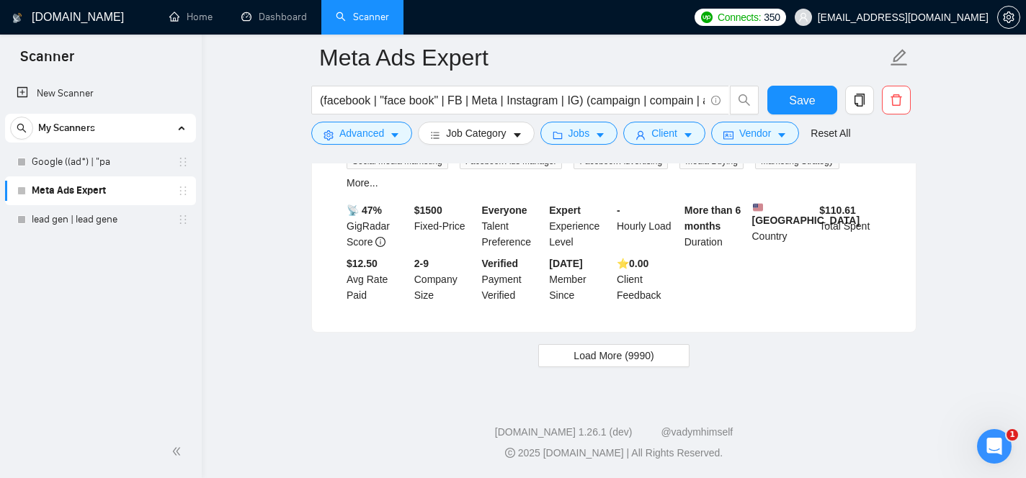
scroll to position [3231, 0]
click at [640, 364] on span "Load More (9990)" at bounding box center [613, 356] width 80 height 16
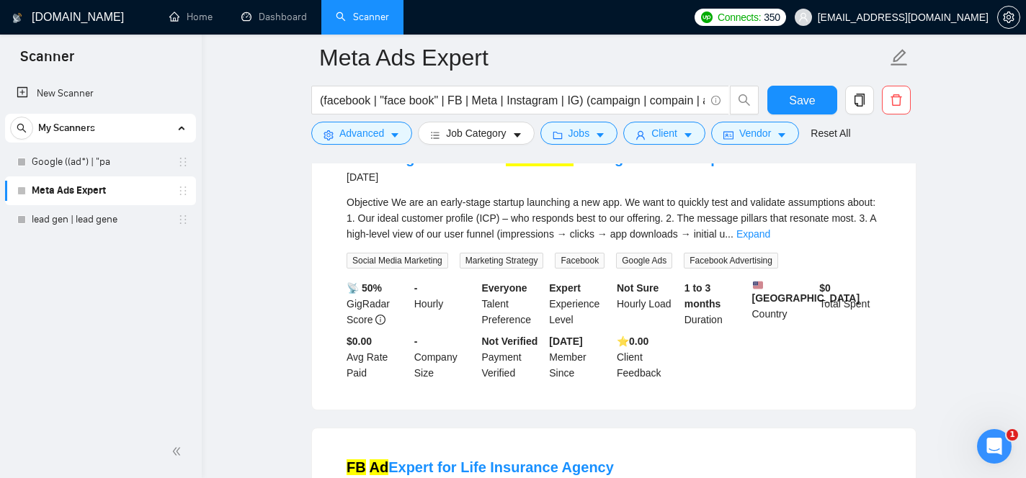
scroll to position [3462, 0]
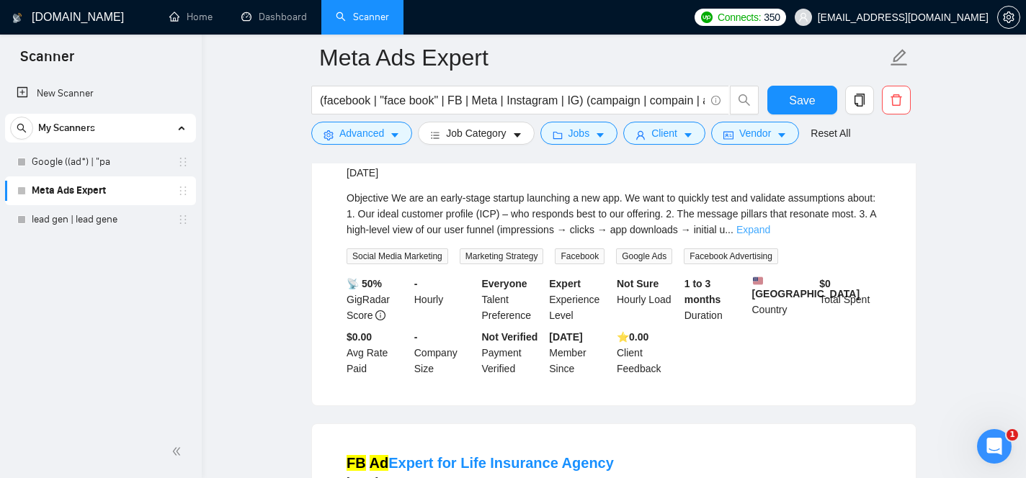
click at [770, 236] on link "Expand" at bounding box center [753, 230] width 34 height 12
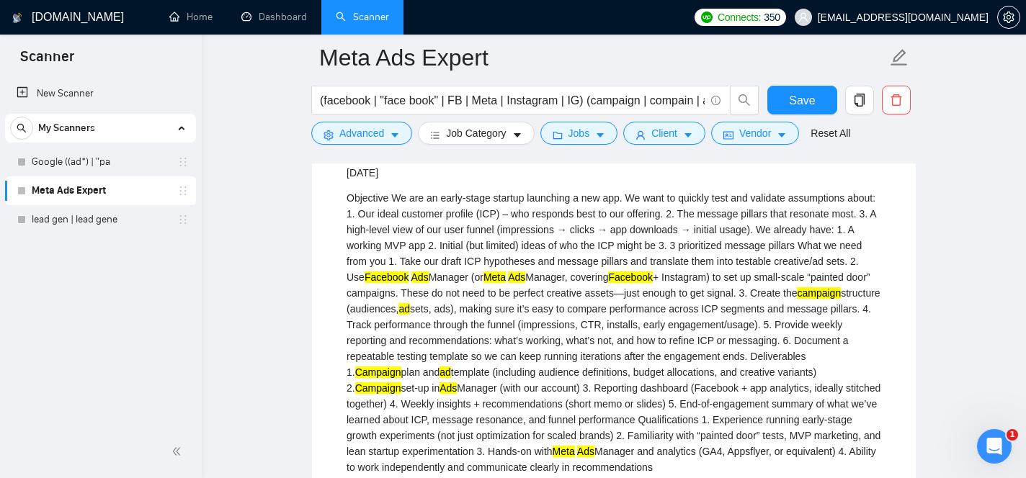
click at [787, 252] on div "Objective We are an early-stage startup launching a new app. We want to quickly…" at bounding box center [613, 332] width 534 height 285
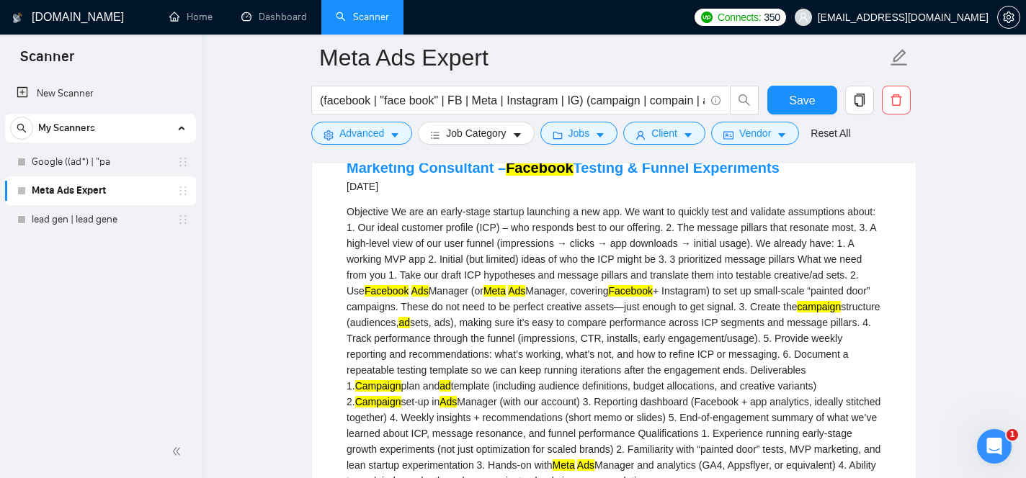
scroll to position [3452, 0]
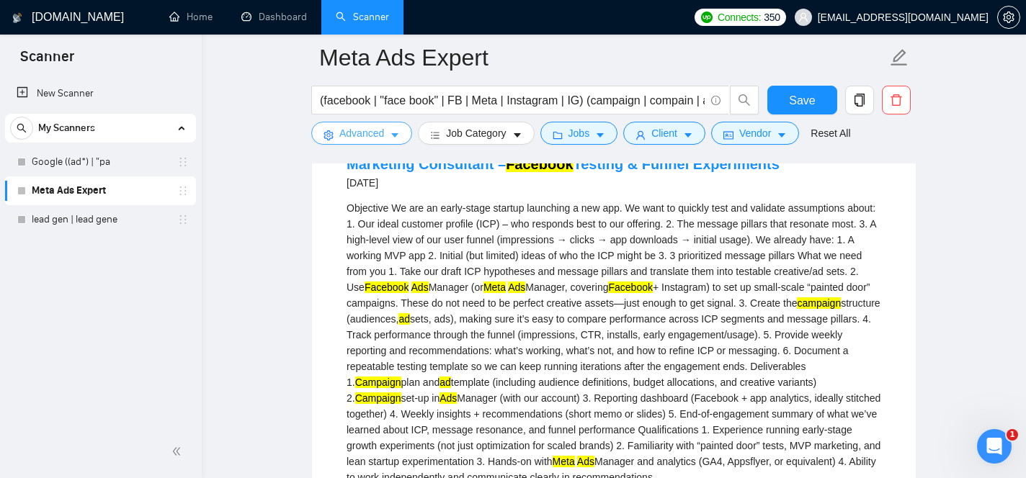
click at [387, 127] on button "Advanced" at bounding box center [361, 133] width 101 height 23
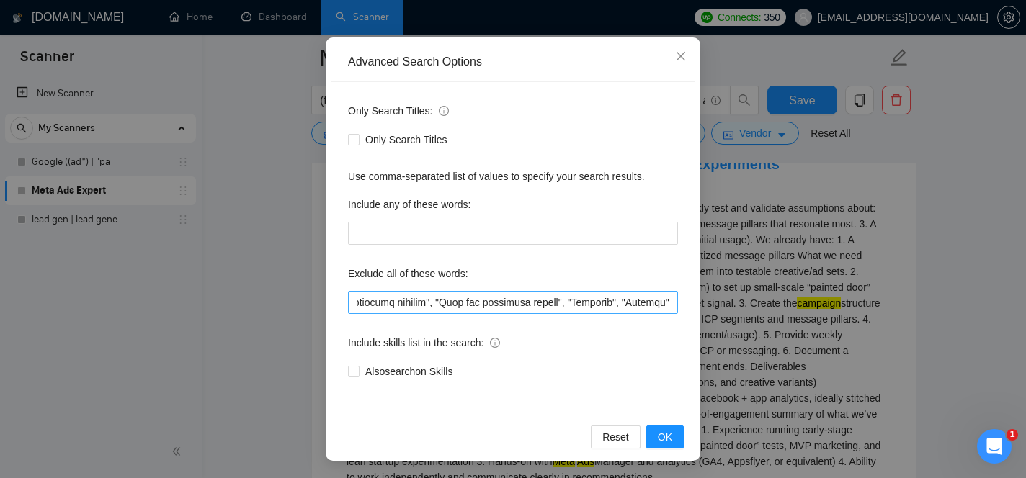
scroll to position [0, 19166]
click at [670, 299] on input "text" at bounding box center [513, 302] width 330 height 23
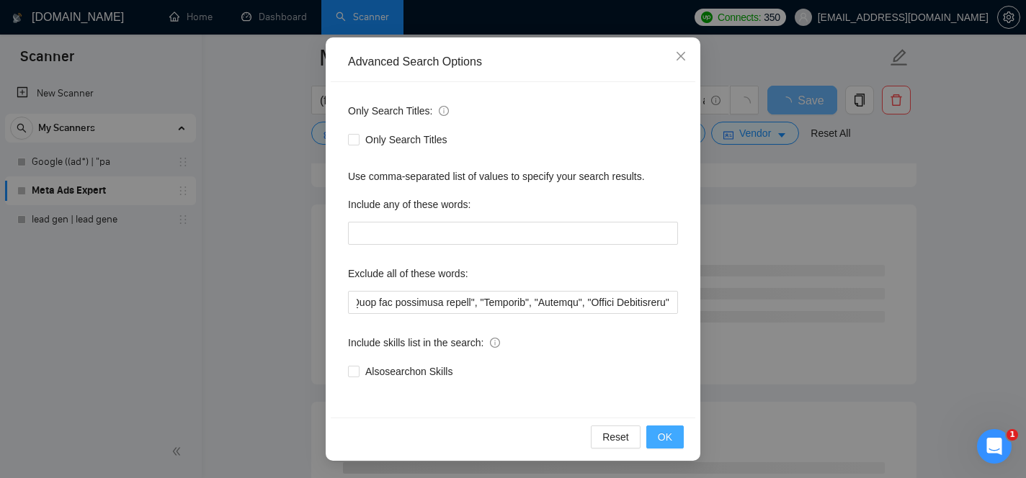
scroll to position [0, 0]
click at [669, 436] on span "OK" at bounding box center [665, 437] width 14 height 16
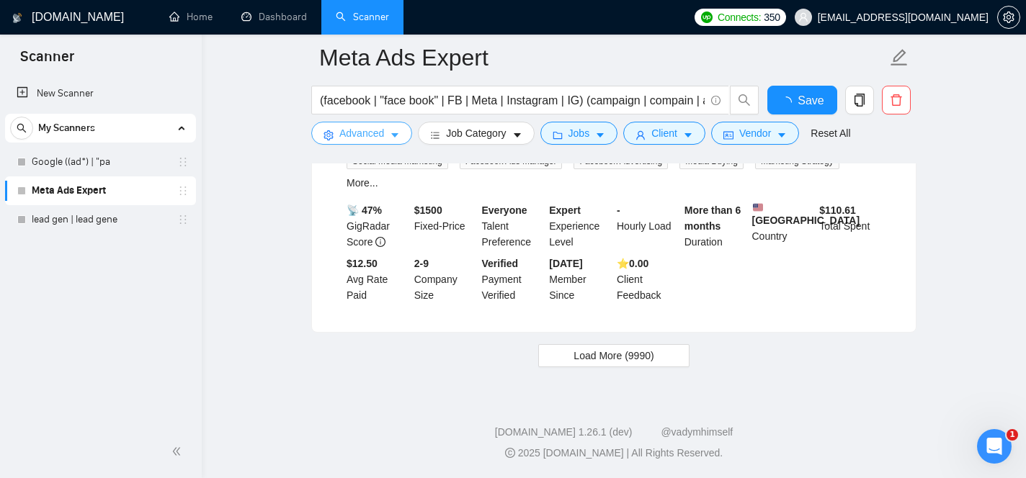
scroll to position [3126, 0]
click at [805, 91] on span "Save" at bounding box center [802, 100] width 26 height 18
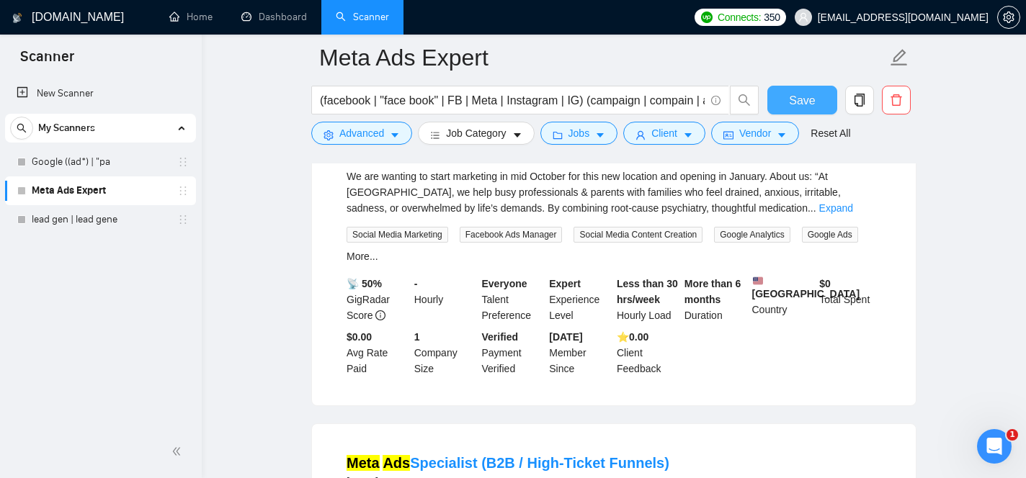
scroll to position [0, 0]
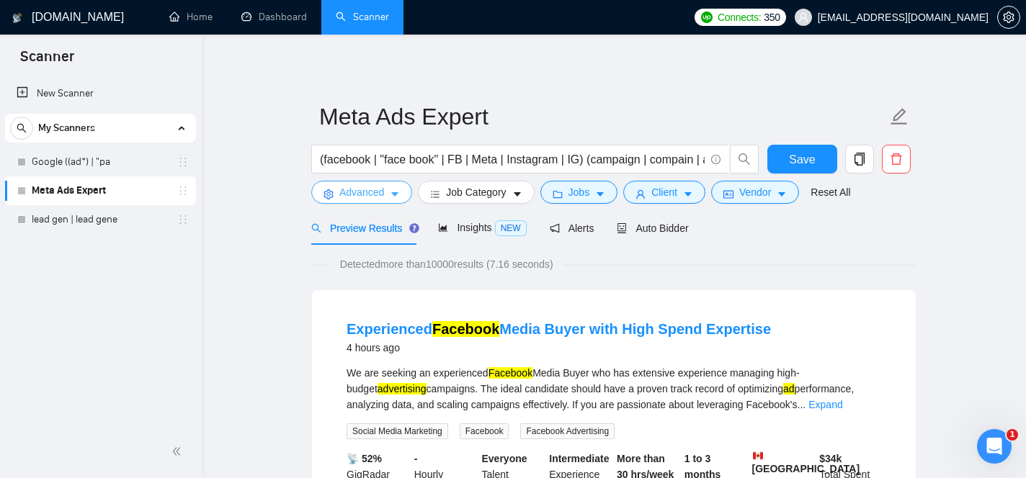
click at [372, 189] on span "Advanced" at bounding box center [361, 192] width 45 height 16
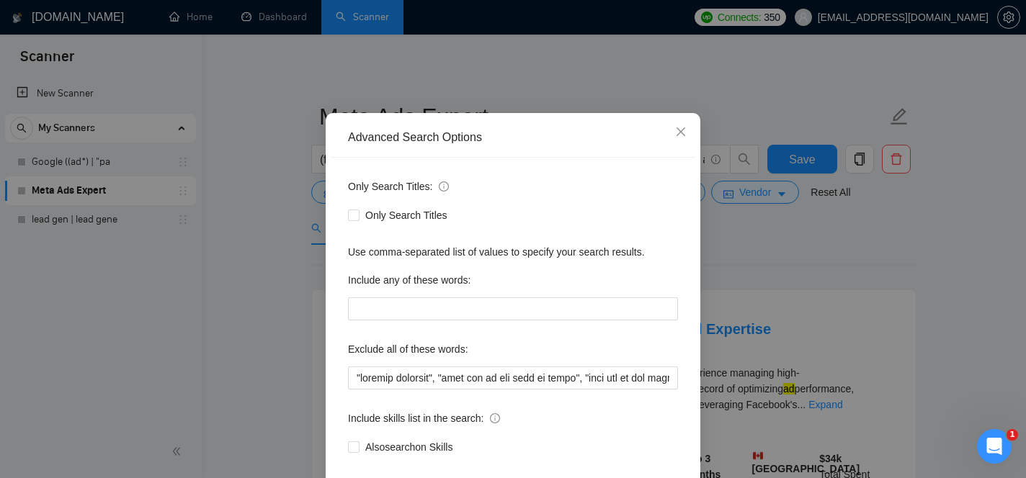
scroll to position [47, 0]
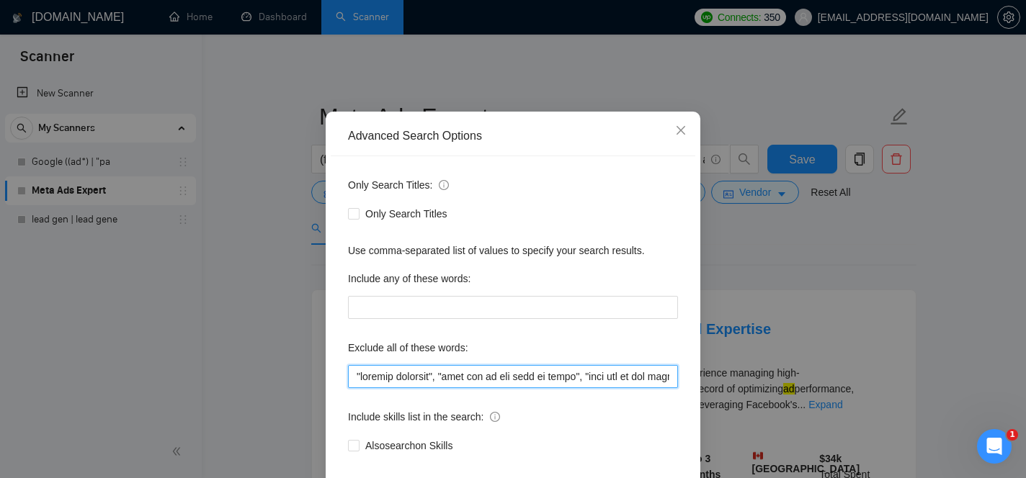
click at [468, 374] on input "text" at bounding box center [513, 376] width 330 height 23
click at [569, 380] on input "text" at bounding box center [513, 376] width 330 height 23
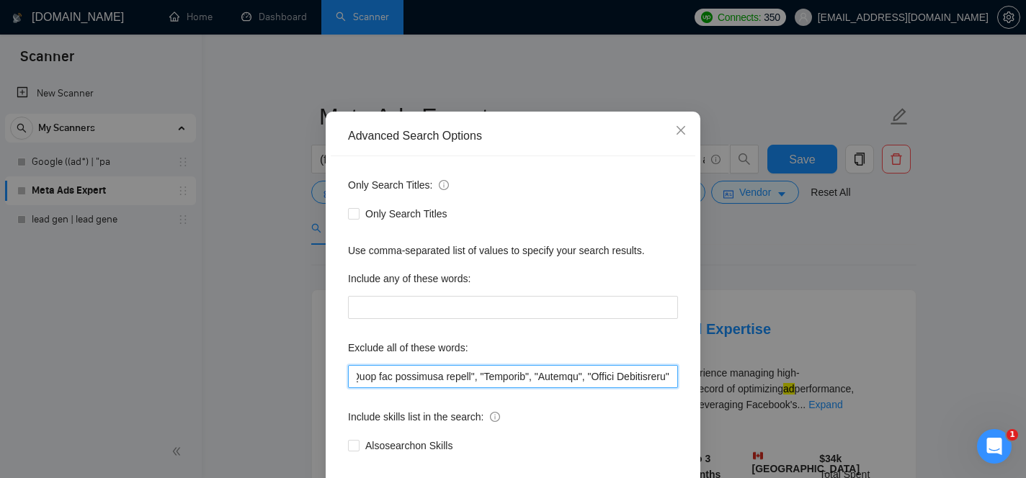
click at [672, 375] on input "text" at bounding box center [513, 376] width 330 height 23
paste input ""funnel builder", "funnel setup", "funnel optimization", "landing page design",…"
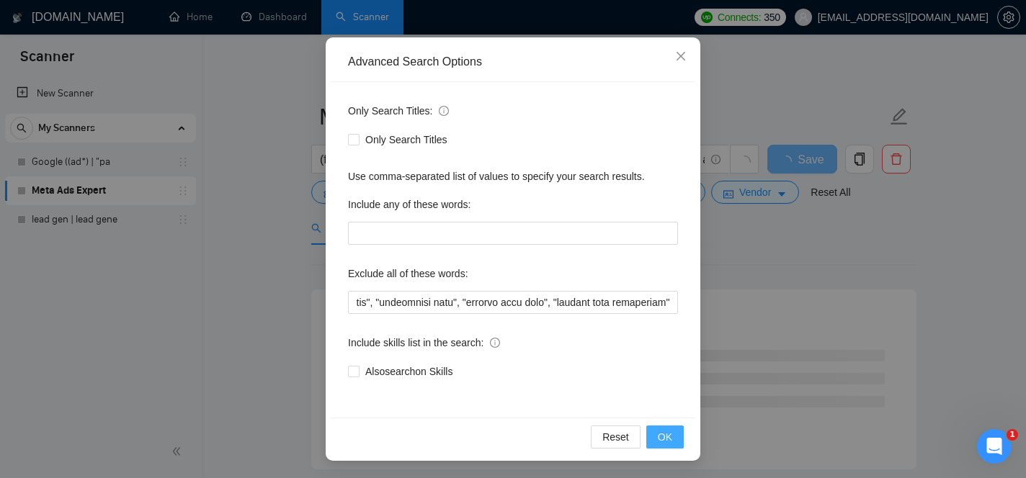
scroll to position [0, 0]
click at [666, 434] on span "OK" at bounding box center [665, 437] width 14 height 16
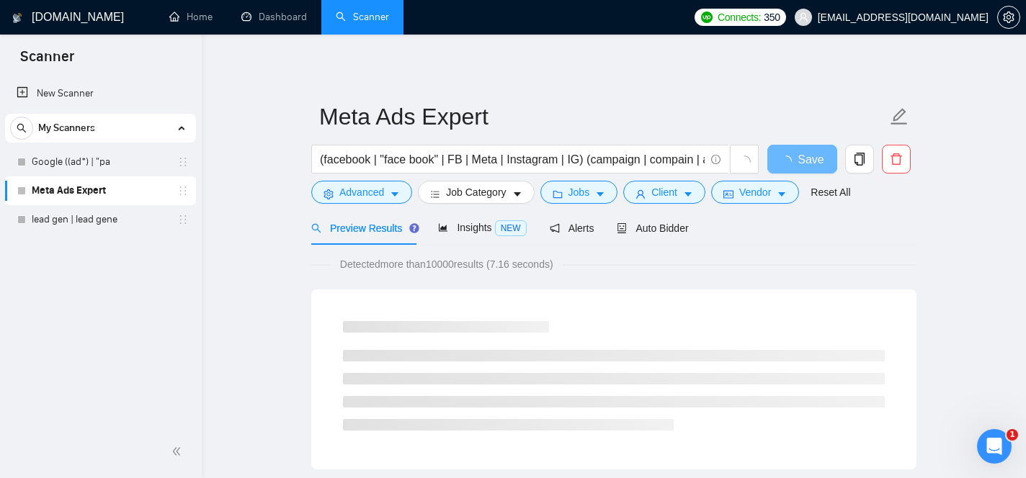
scroll to position [49, 0]
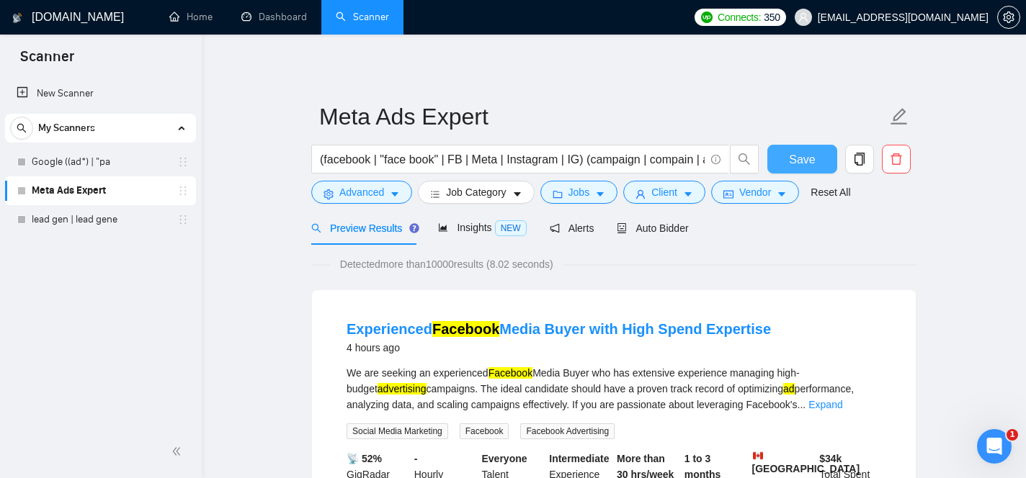
click at [788, 160] on button "Save" at bounding box center [802, 159] width 70 height 29
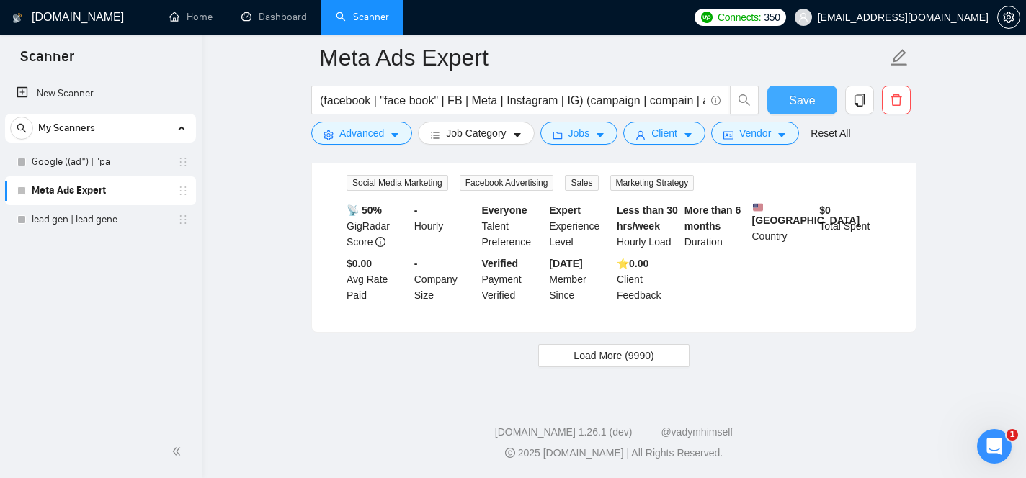
scroll to position [3115, 0]
click at [679, 355] on button "Load More (9990)" at bounding box center [613, 355] width 151 height 23
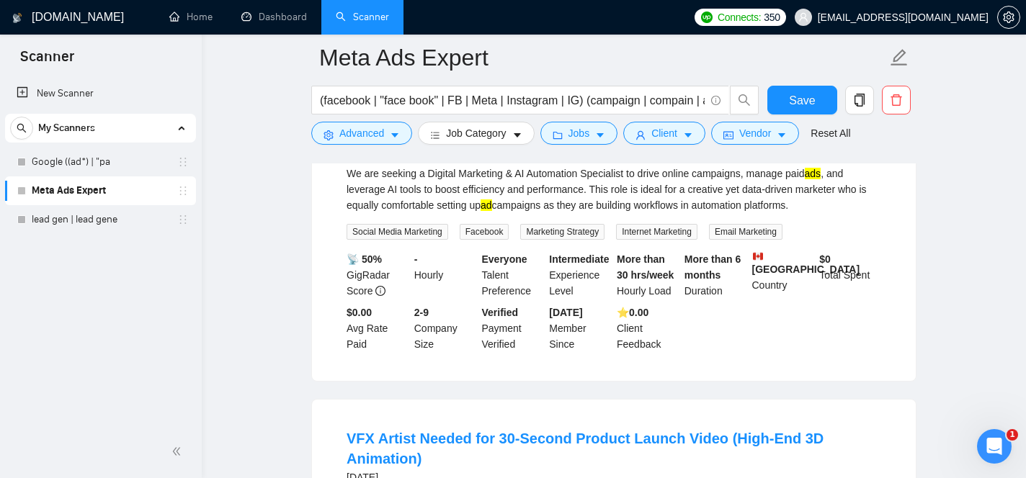
scroll to position [3323, 0]
drag, startPoint x: 521, startPoint y: 227, endPoint x: 581, endPoint y: 229, distance: 60.5
click at [581, 212] on div "We are seeking a Digital Marketing & AI Automation Specialist to drive online c…" at bounding box center [613, 189] width 534 height 48
click at [586, 212] on div "We are seeking a Digital Marketing & AI Automation Specialist to drive online c…" at bounding box center [613, 189] width 534 height 48
drag, startPoint x: 586, startPoint y: 229, endPoint x: 521, endPoint y: 225, distance: 64.3
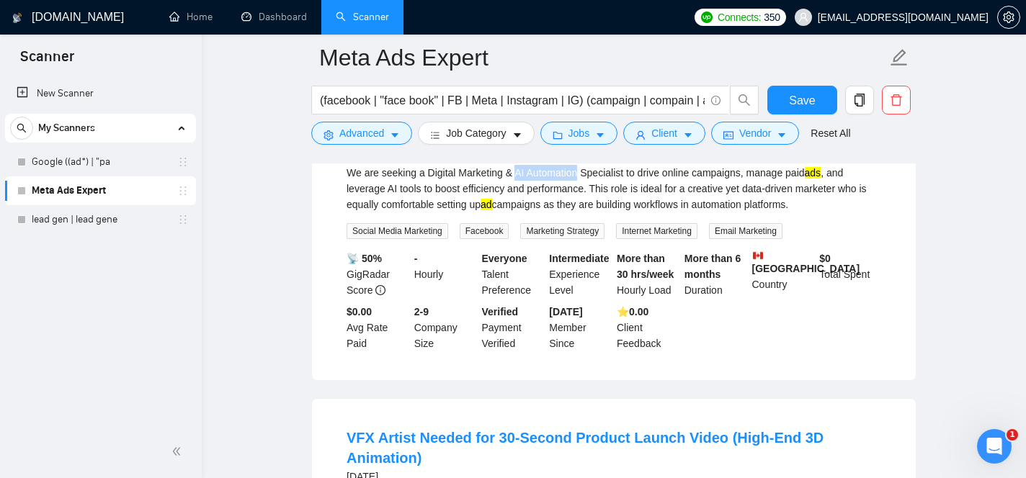
click at [521, 212] on div "We are seeking a Digital Marketing & AI Automation Specialist to drive online c…" at bounding box center [613, 189] width 534 height 48
copy div "AI Automation"
click at [391, 139] on icon "caret-down" at bounding box center [395, 135] width 10 height 10
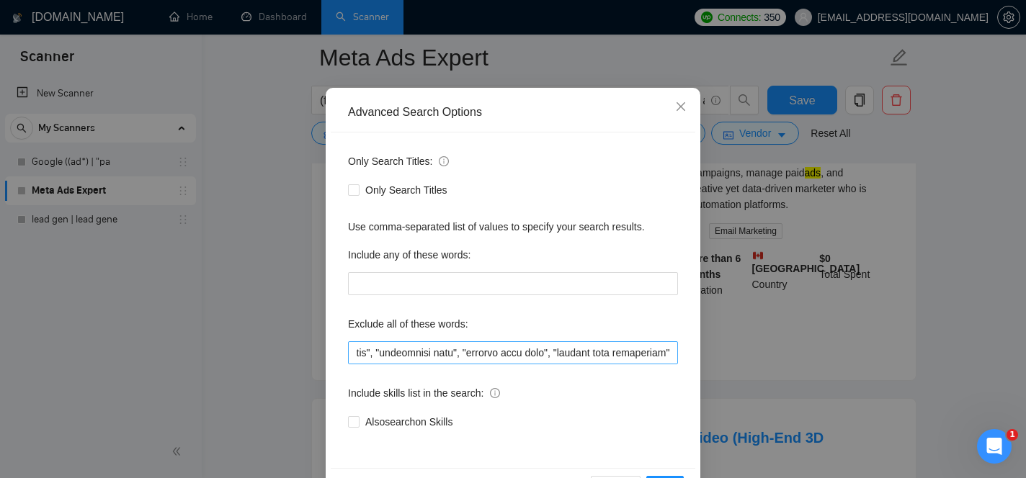
scroll to position [0, 22873]
click at [673, 354] on input "text" at bounding box center [513, 352] width 330 height 23
paste input "AI Automation"
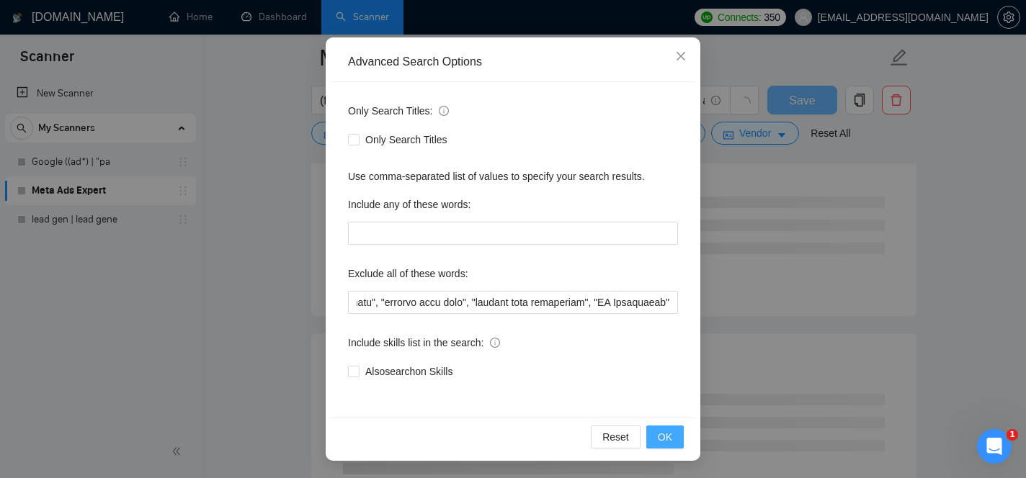
scroll to position [0, 0]
click at [667, 444] on span "OK" at bounding box center [665, 437] width 14 height 16
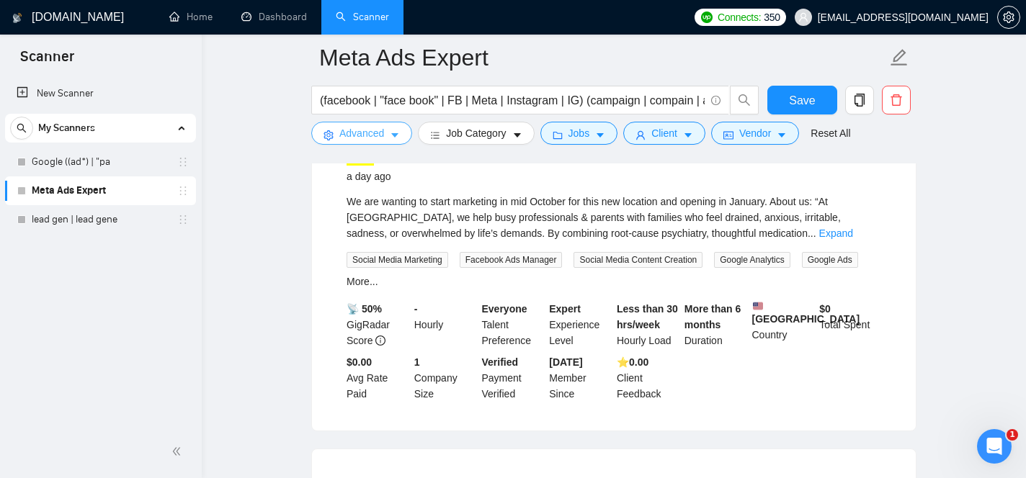
scroll to position [1398, 0]
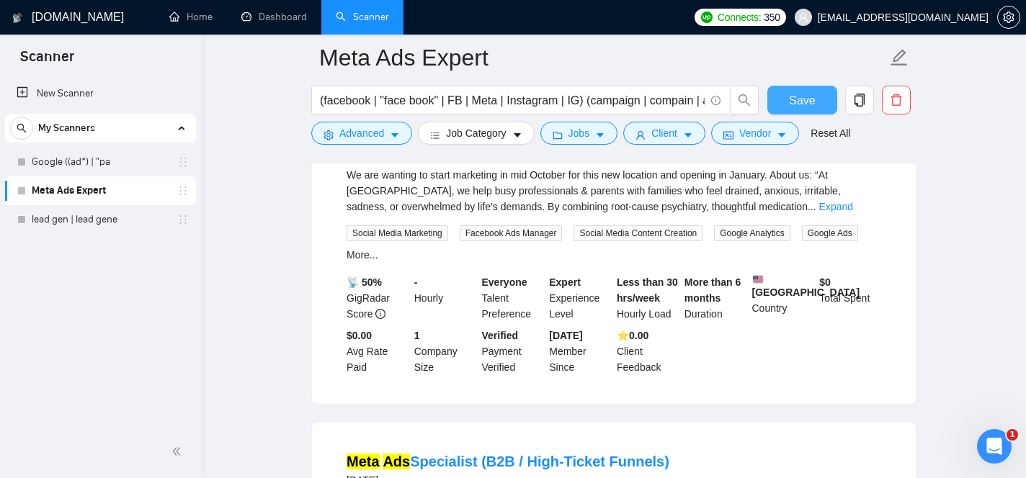
click at [815, 97] on button "Save" at bounding box center [802, 100] width 70 height 29
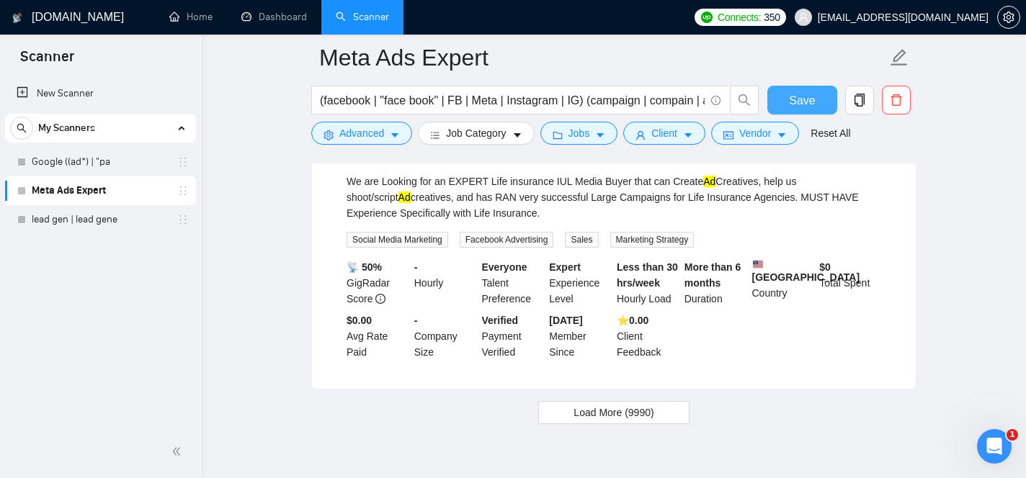
scroll to position [3009, 0]
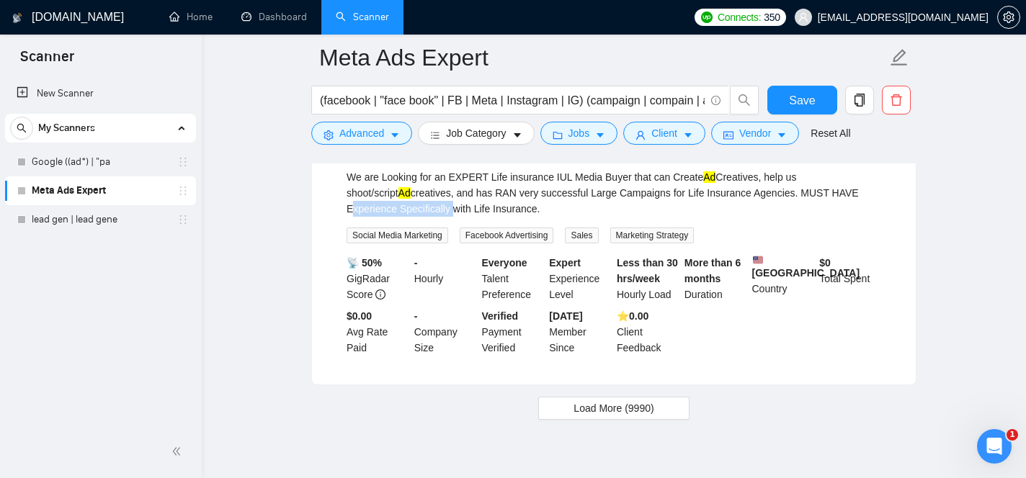
drag, startPoint x: 823, startPoint y: 233, endPoint x: 400, endPoint y: 250, distance: 423.2
click at [400, 217] on div "We are Looking for an EXPERT Life insurance IUL Media Buyer that can Create Ad …" at bounding box center [613, 193] width 534 height 48
copy div "Experience Specifically"
click at [385, 126] on button "Advanced" at bounding box center [361, 133] width 101 height 23
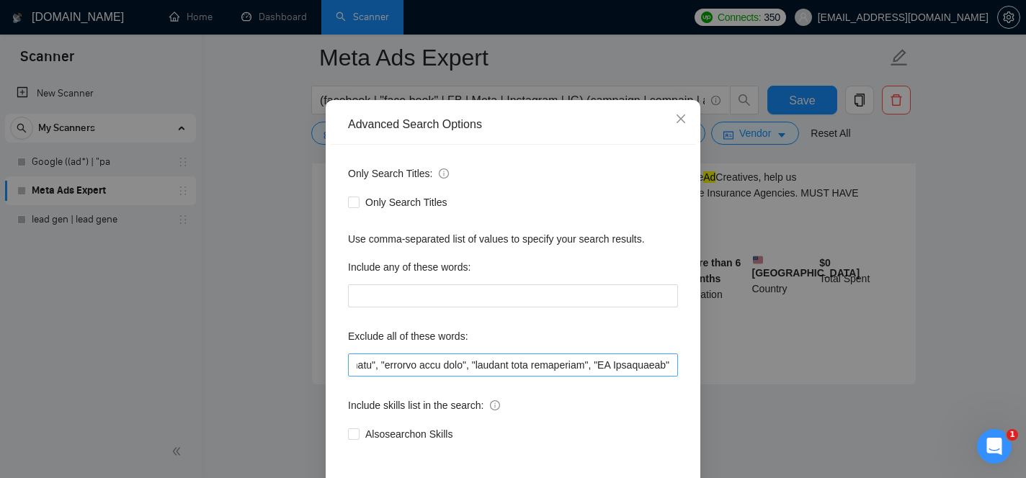
scroll to position [0, 22951]
click at [673, 361] on input "text" at bounding box center [513, 365] width 330 height 23
paste input "Experience Specifically"
click at [594, 370] on input "text" at bounding box center [513, 365] width 330 height 23
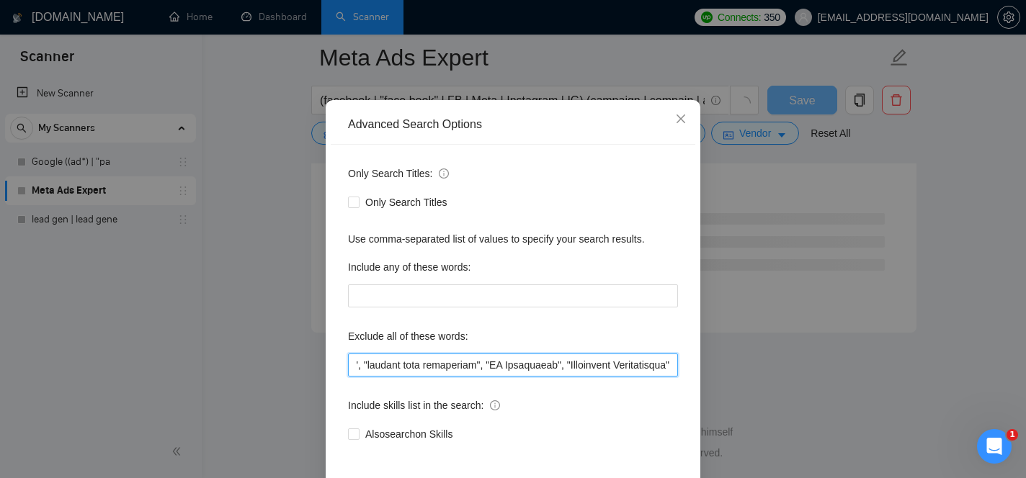
scroll to position [1925, 0]
click at [594, 370] on input "text" at bounding box center [513, 365] width 330 height 23
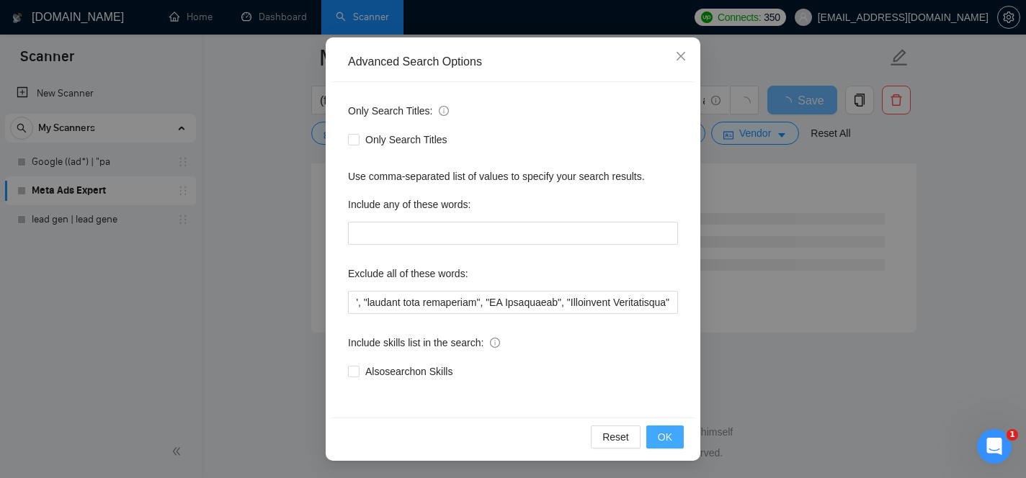
scroll to position [0, 0]
click at [661, 429] on span "OK" at bounding box center [665, 437] width 14 height 16
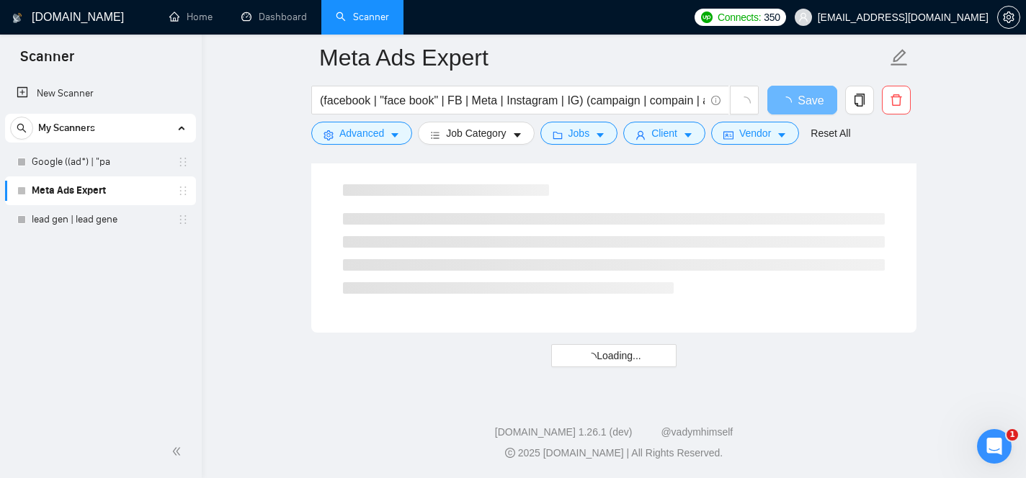
scroll to position [49, 0]
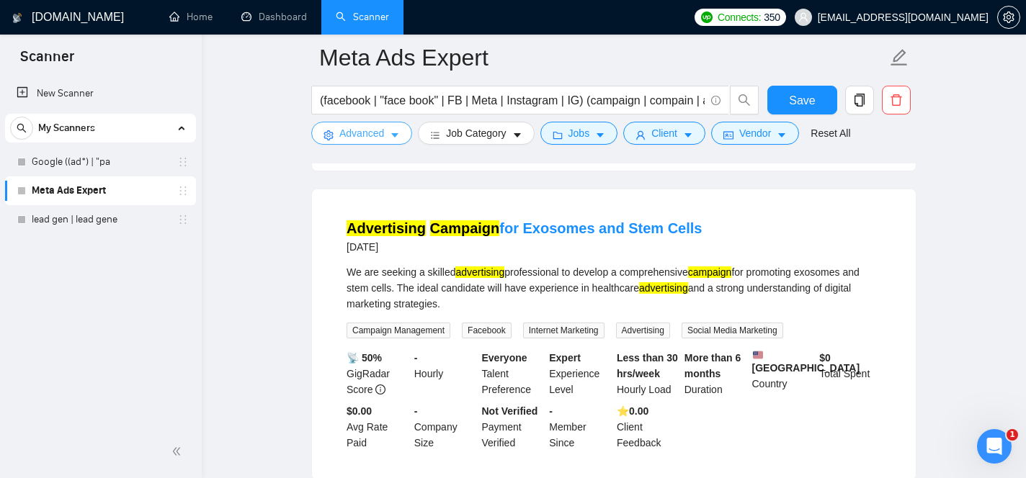
click at [377, 135] on span "Advanced" at bounding box center [361, 133] width 45 height 16
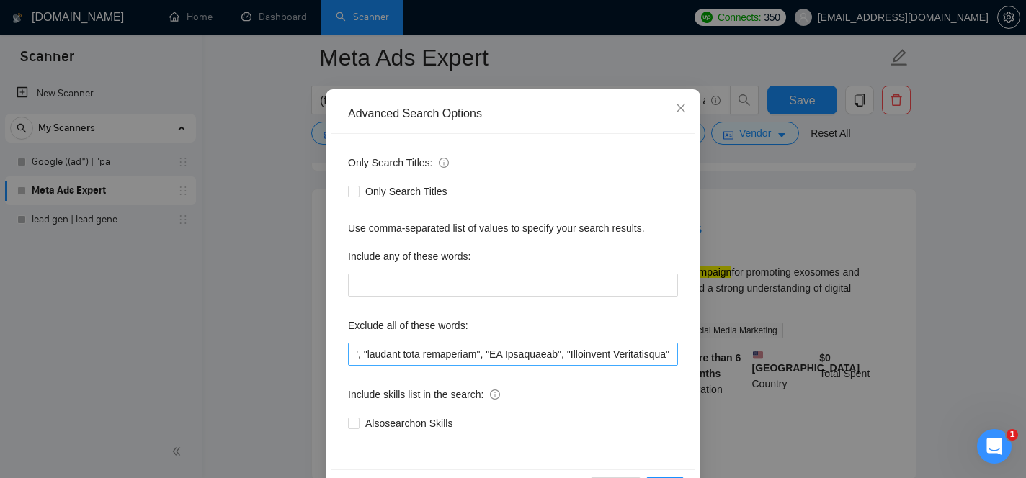
scroll to position [0, 23073]
click at [672, 354] on input "text" at bounding box center [513, 354] width 330 height 23
paste input ""AI agents", "AI agent", "autonomous agents", "agentic AI", "AI chatbot", "chat…"
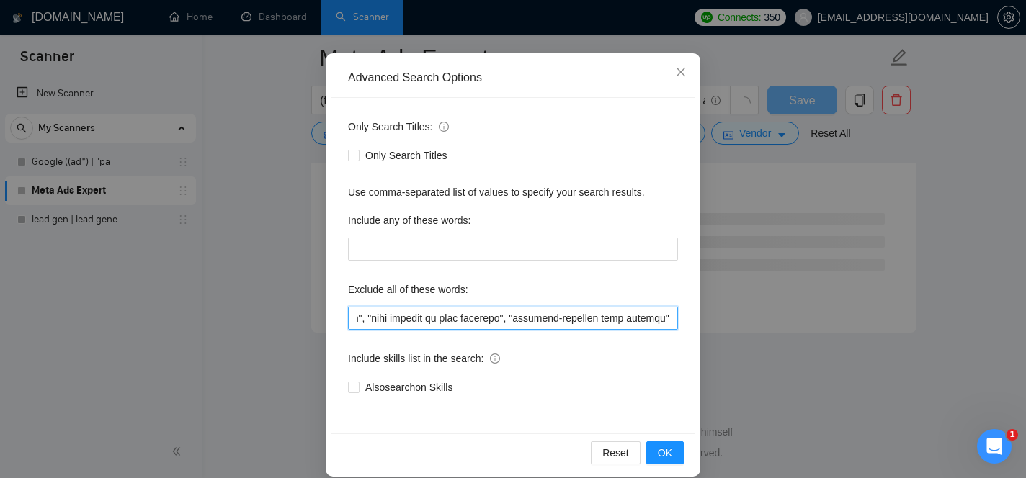
scroll to position [121, 0]
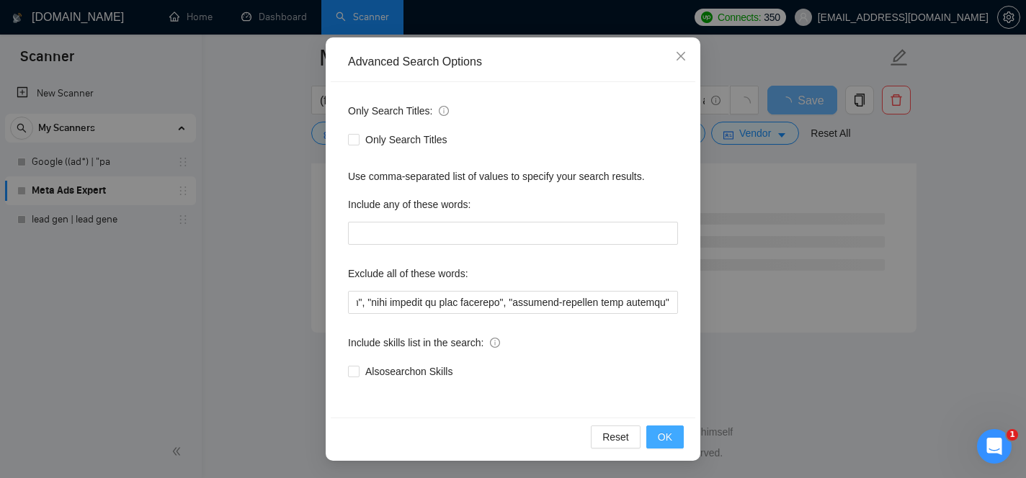
click at [669, 439] on span "OK" at bounding box center [665, 437] width 14 height 16
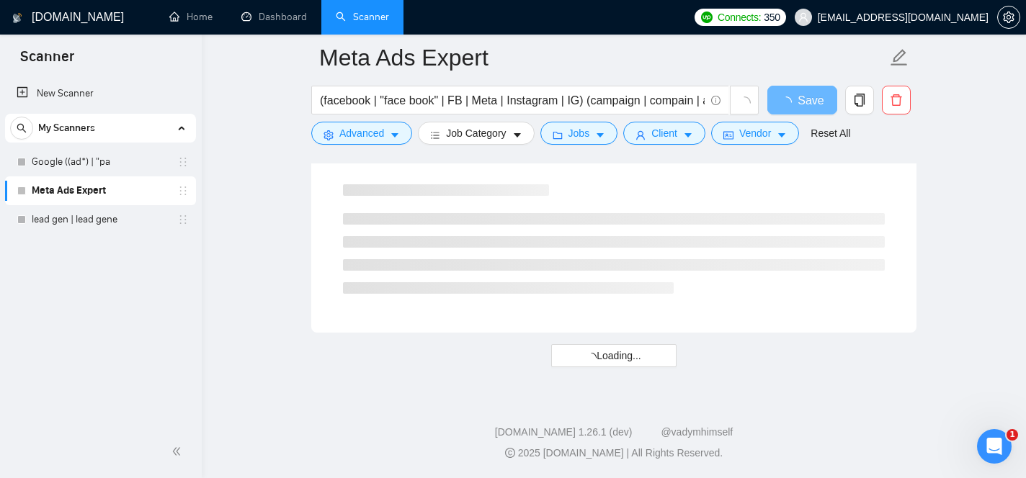
scroll to position [49, 0]
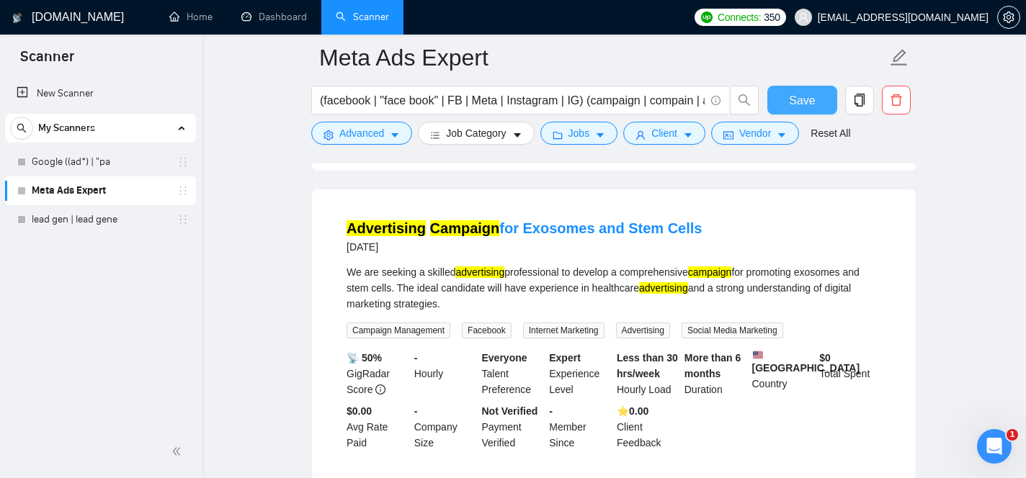
click at [792, 103] on span "Save" at bounding box center [802, 100] width 26 height 18
click at [443, 134] on button "Job Category" at bounding box center [476, 133] width 116 height 23
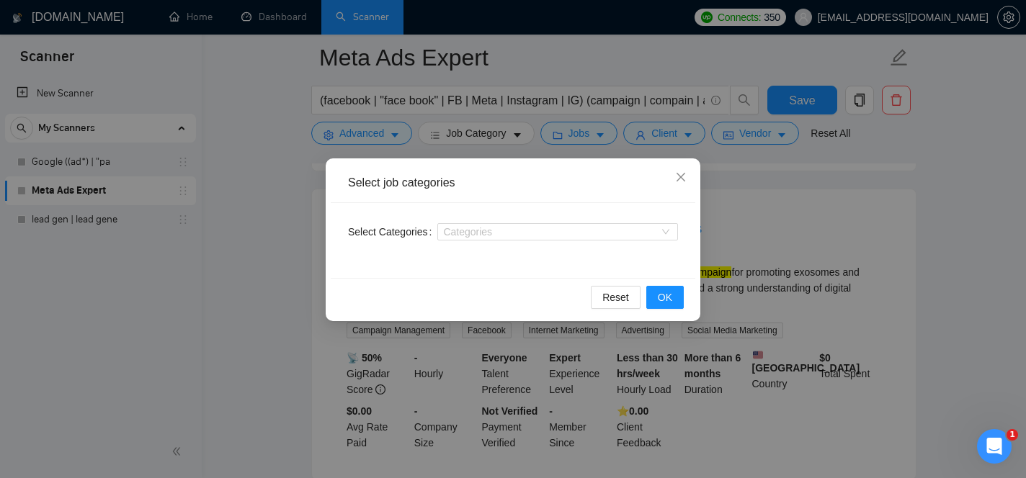
click at [382, 129] on div "Select job categories Select Categories Categories Reset OK" at bounding box center [513, 239] width 1026 height 478
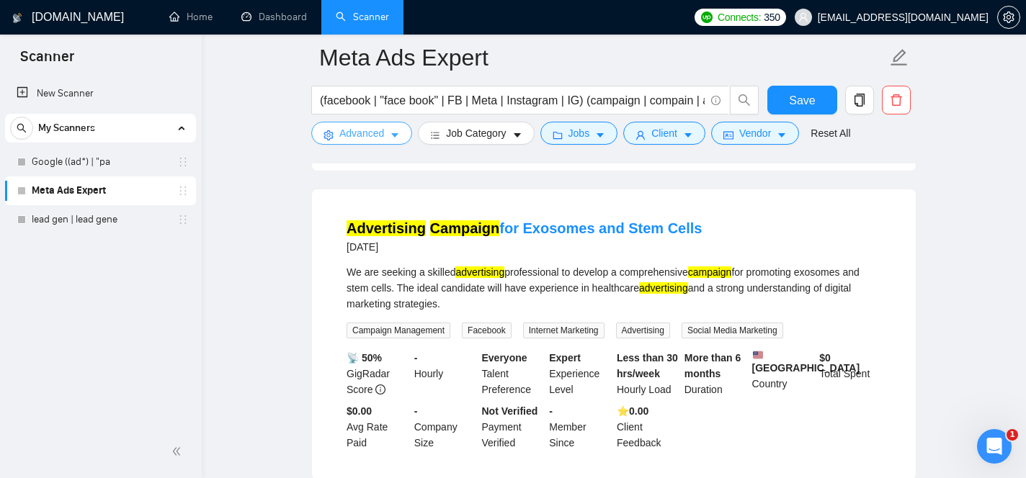
click at [388, 137] on button "Advanced" at bounding box center [361, 133] width 101 height 23
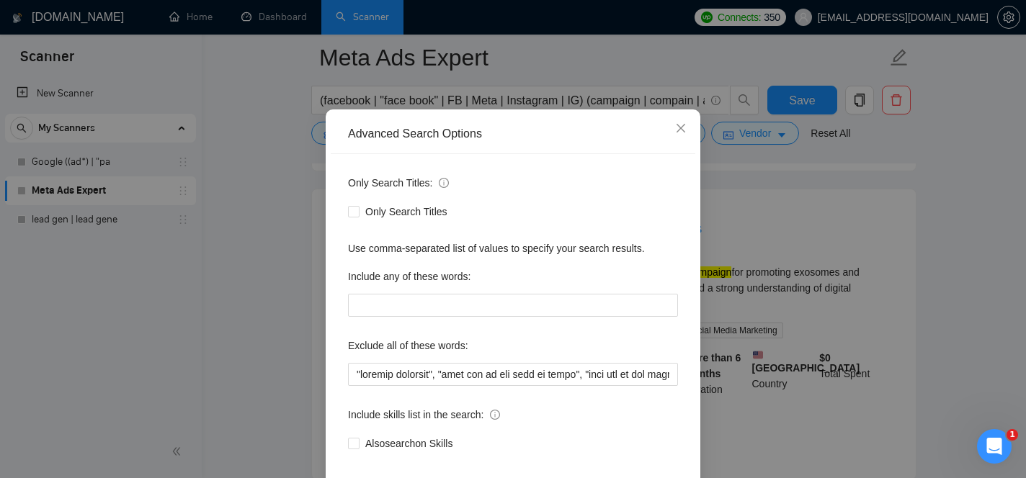
click at [254, 182] on div "Advanced Search Options Only Search Titles: Only Search Titles Use comma-separa…" at bounding box center [513, 239] width 1026 height 478
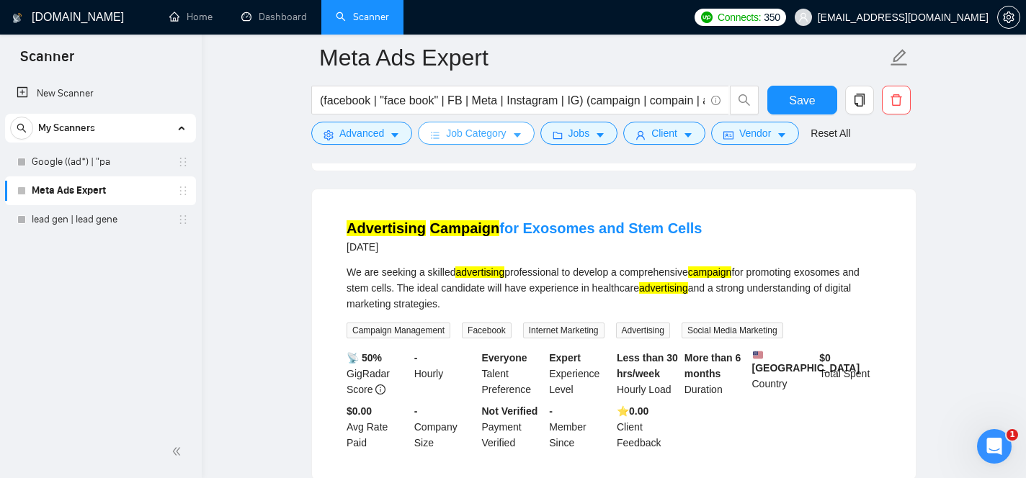
click at [462, 132] on span "Job Category" at bounding box center [476, 133] width 60 height 16
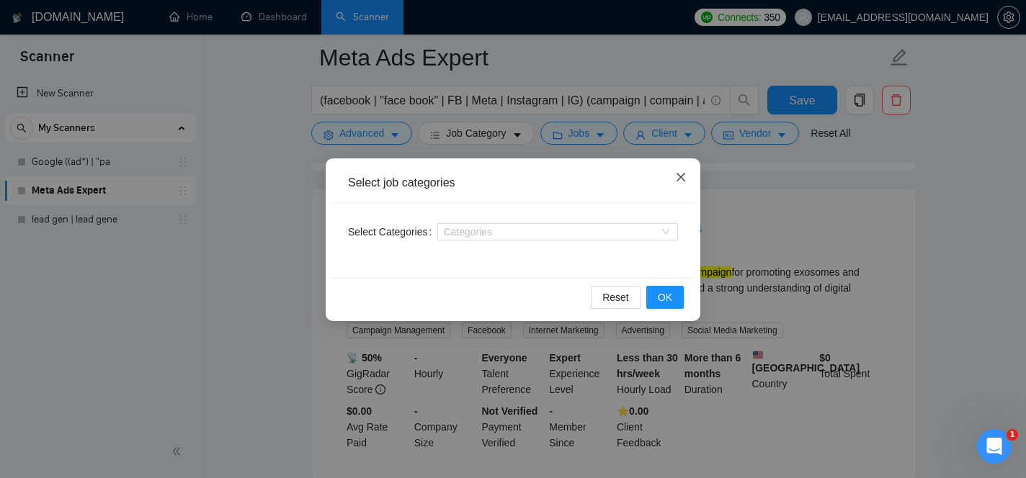
click at [671, 179] on span "Close" at bounding box center [680, 177] width 39 height 39
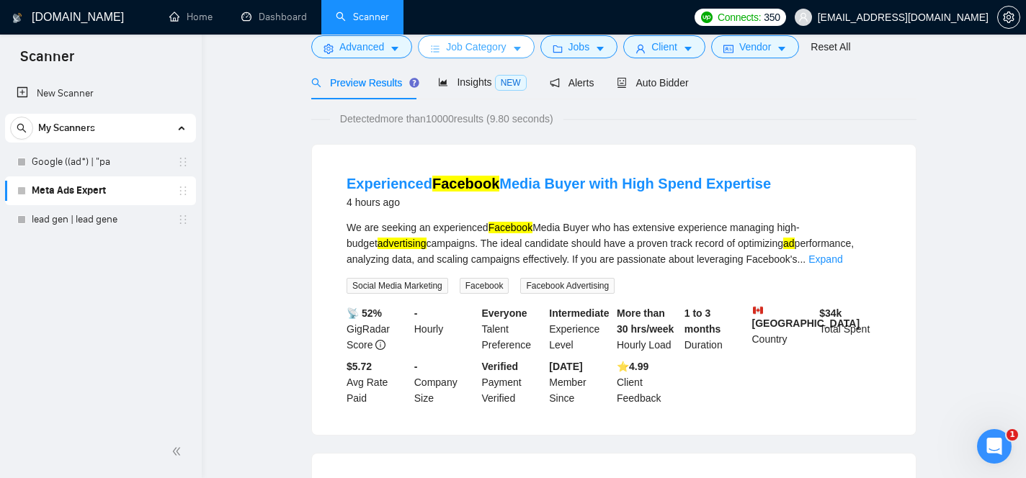
scroll to position [0, 0]
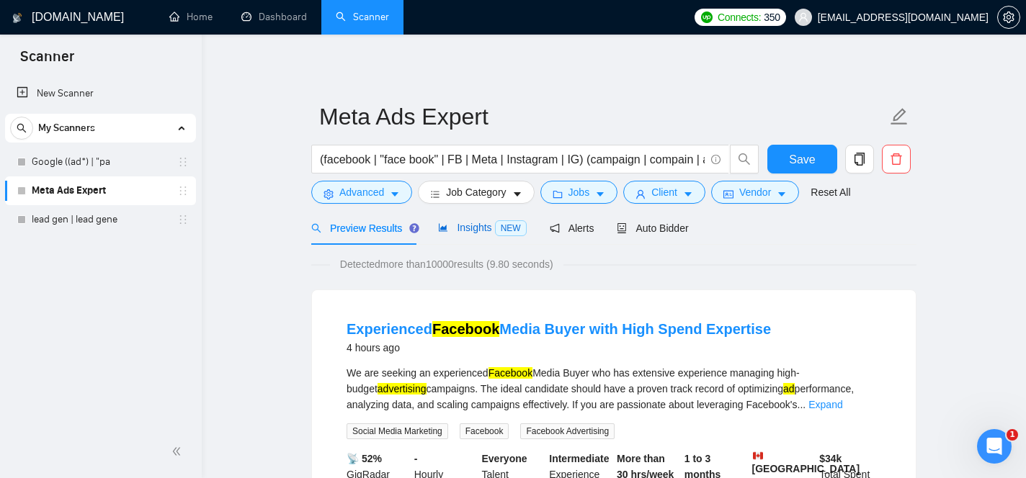
click at [464, 222] on span "Insights NEW" at bounding box center [482, 228] width 88 height 12
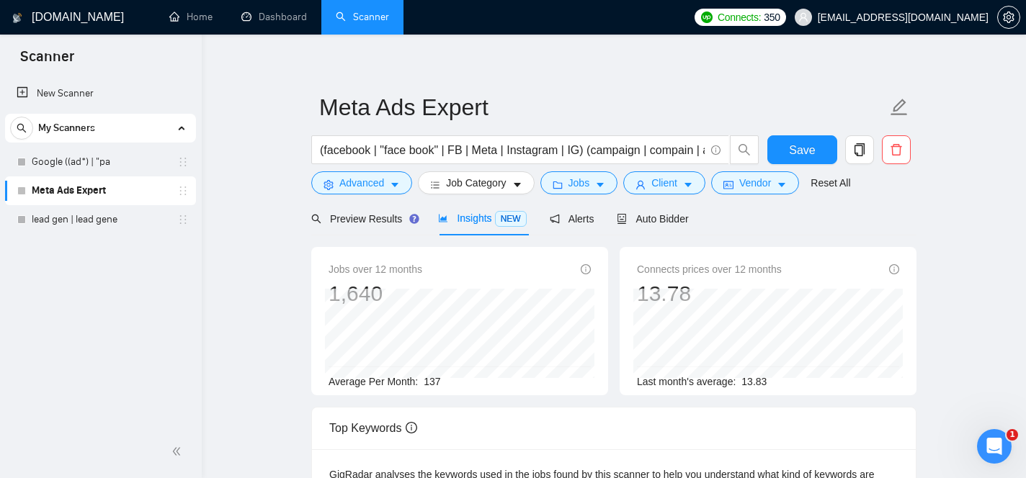
scroll to position [7, 0]
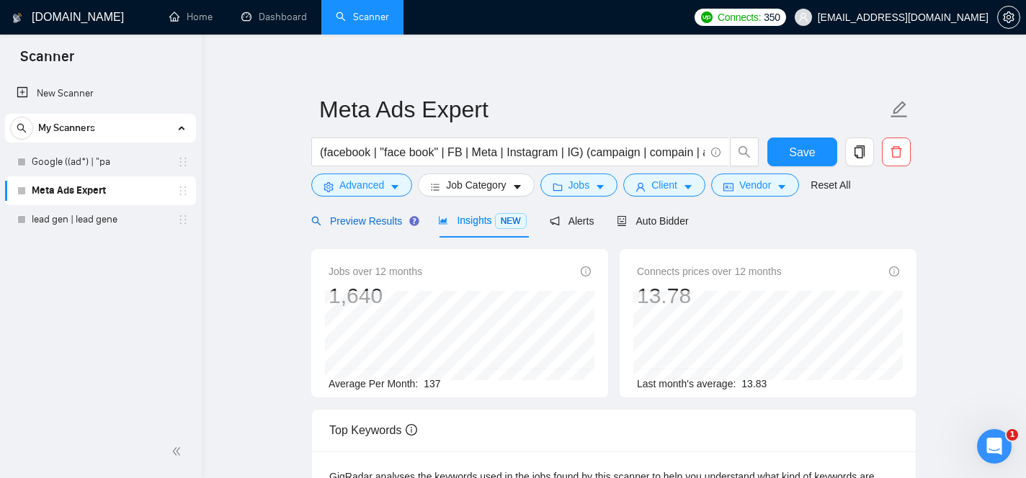
click at [388, 225] on span "Preview Results" at bounding box center [363, 221] width 104 height 12
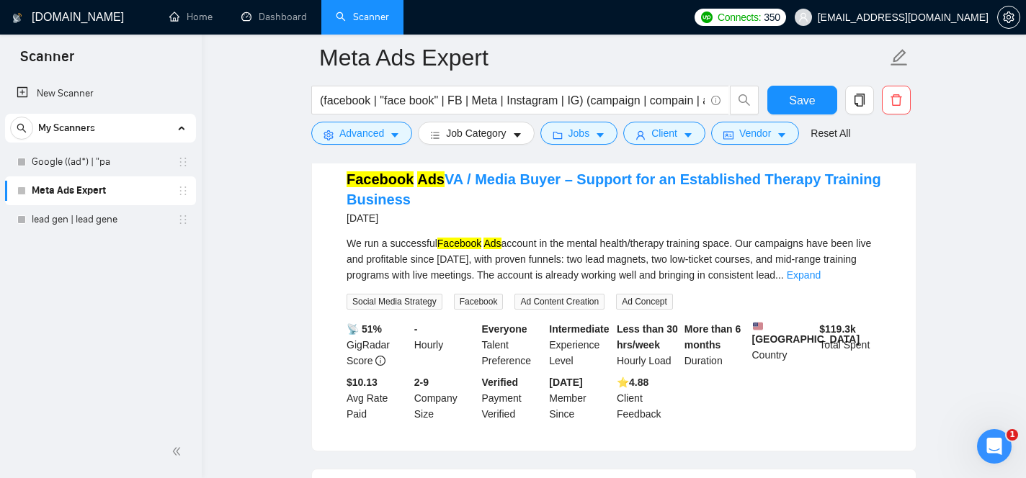
scroll to position [2632, 0]
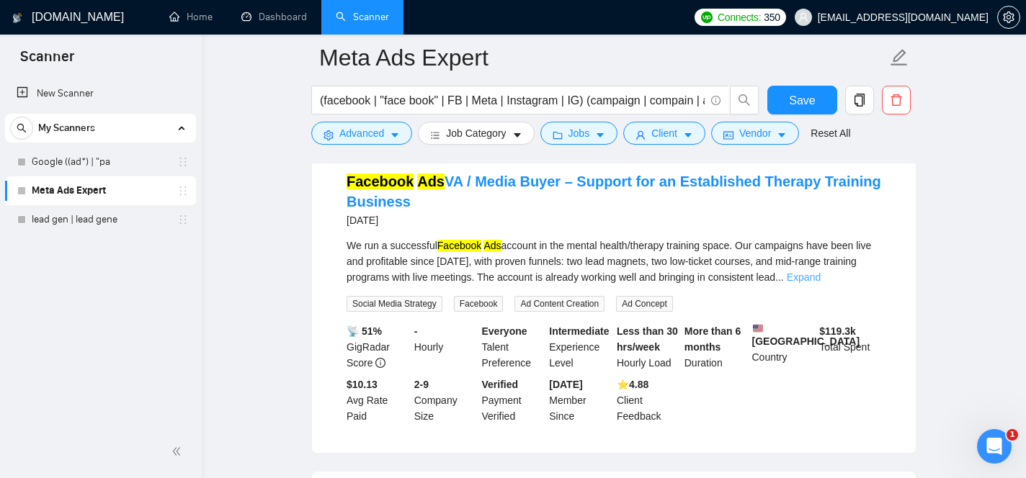
click at [820, 283] on link "Expand" at bounding box center [804, 278] width 34 height 12
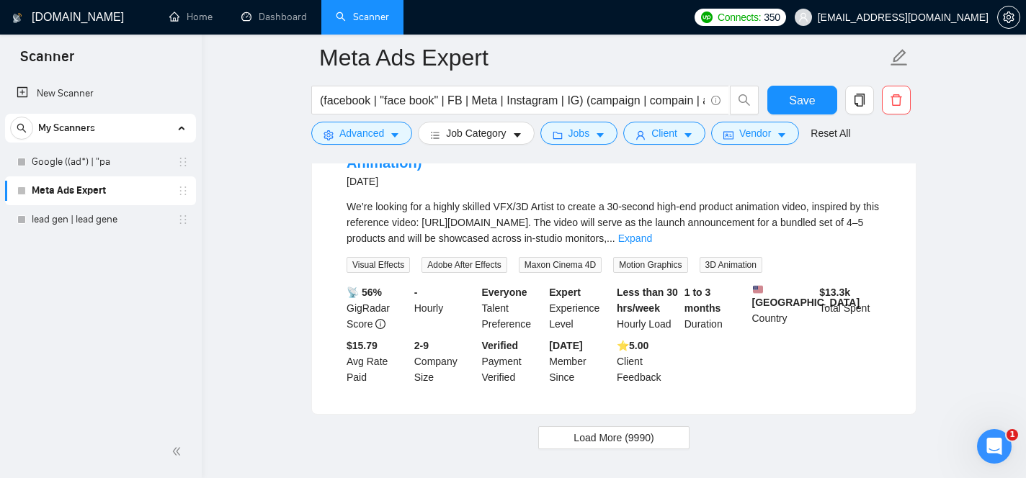
scroll to position [3053, 0]
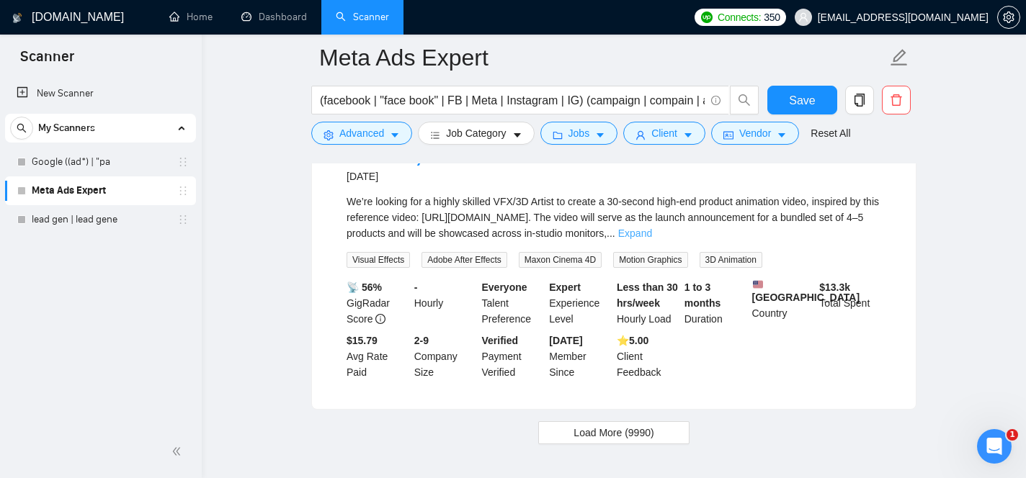
click at [652, 239] on link "Expand" at bounding box center [635, 234] width 34 height 12
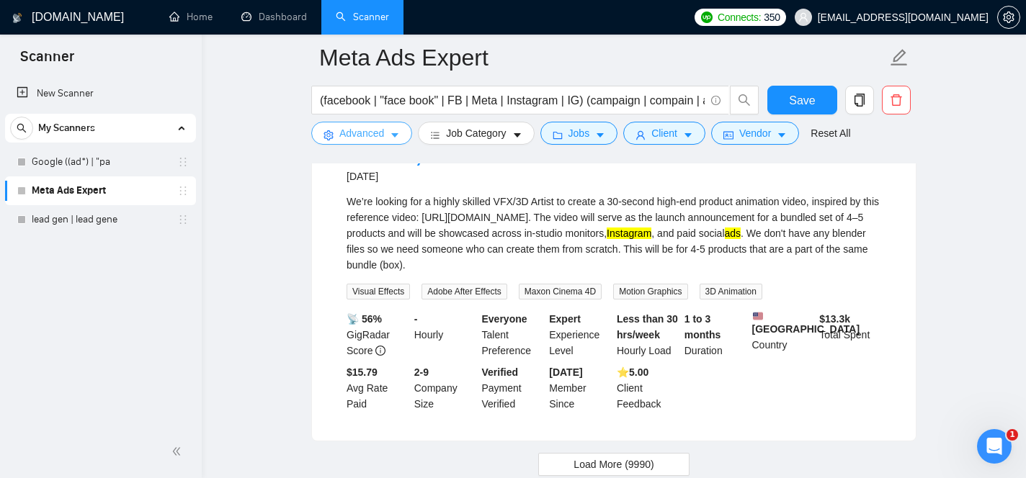
click at [357, 135] on span "Advanced" at bounding box center [361, 133] width 45 height 16
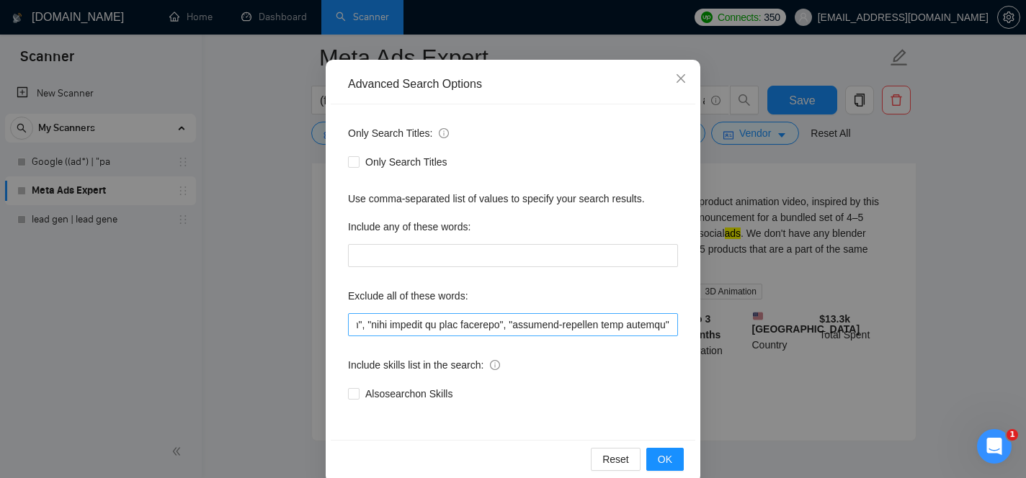
scroll to position [0, 29590]
click at [674, 328] on input "text" at bounding box center [513, 324] width 330 height 23
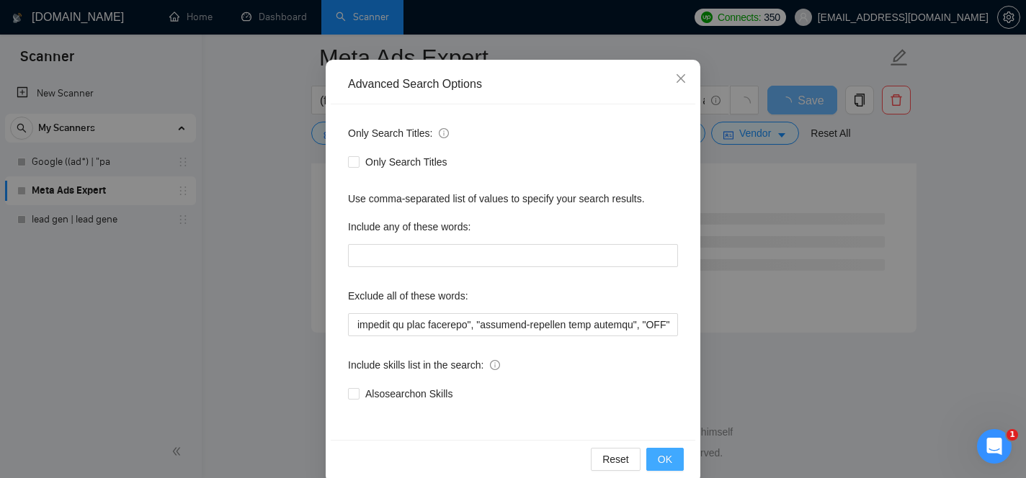
scroll to position [1925, 0]
click at [666, 452] on span "OK" at bounding box center [665, 460] width 14 height 16
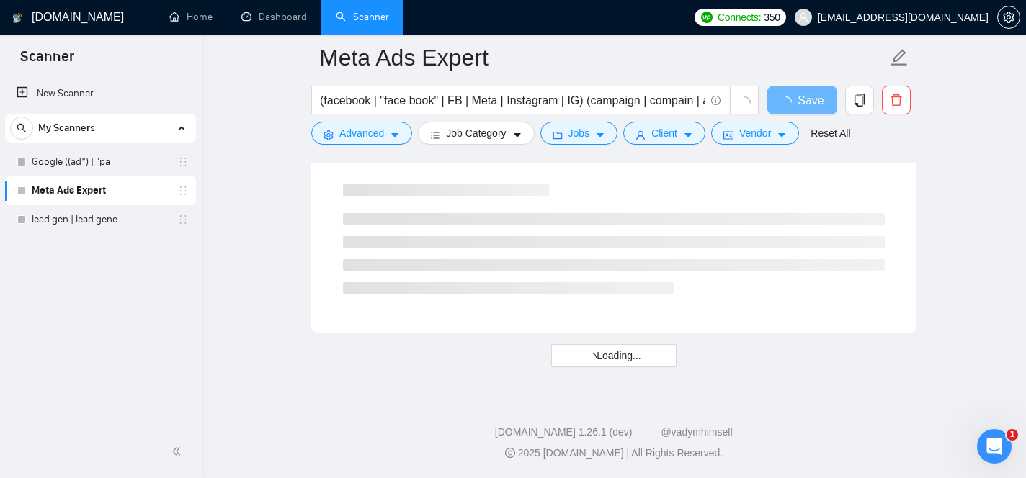
scroll to position [49, 0]
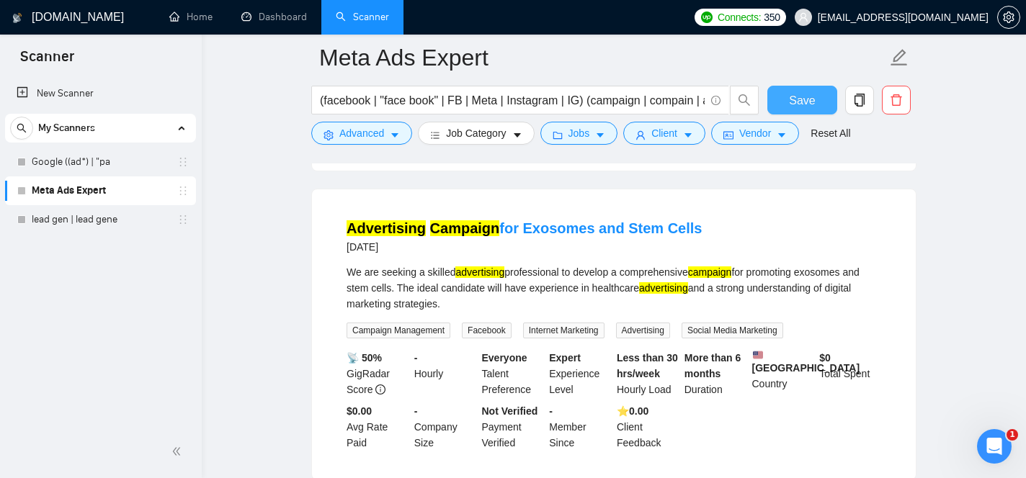
click at [806, 99] on span "Save" at bounding box center [802, 100] width 26 height 18
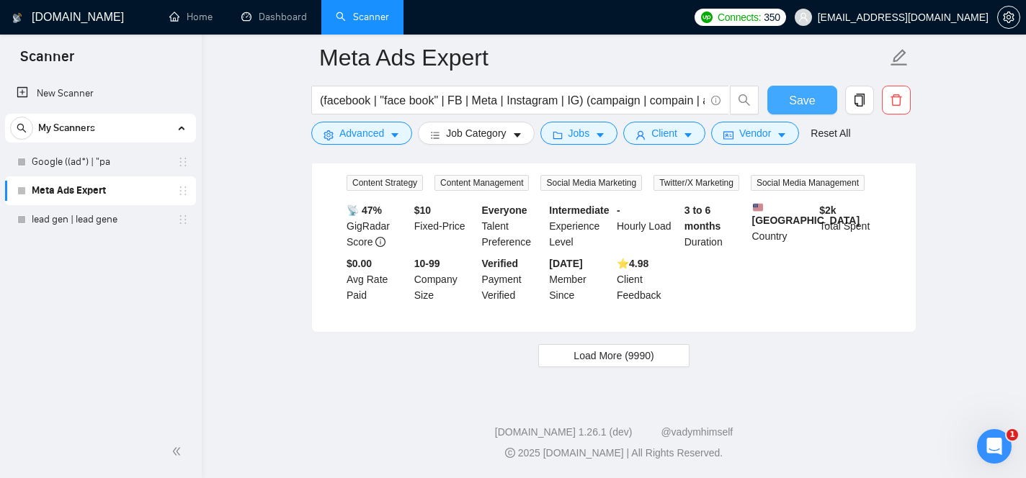
scroll to position [3120, 0]
click at [630, 349] on span "Load More (9990)" at bounding box center [613, 356] width 80 height 16
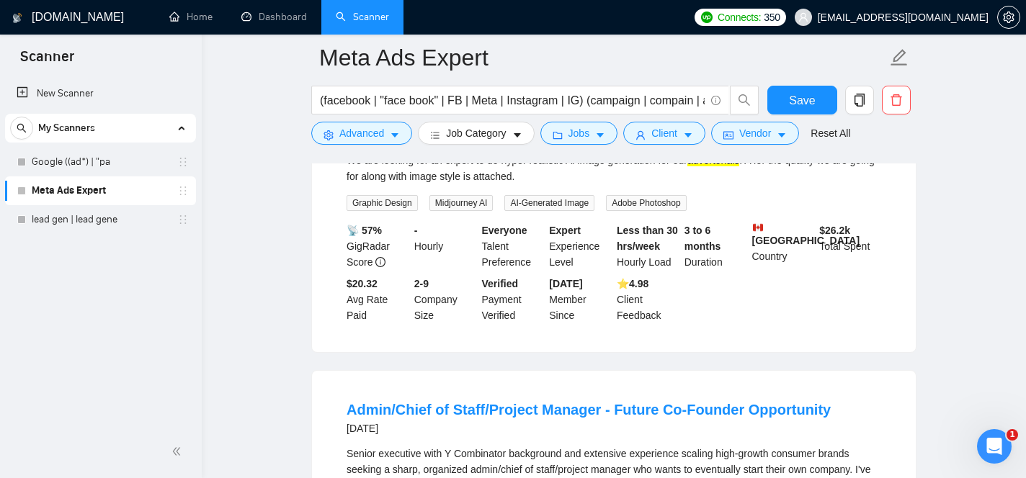
scroll to position [3624, 0]
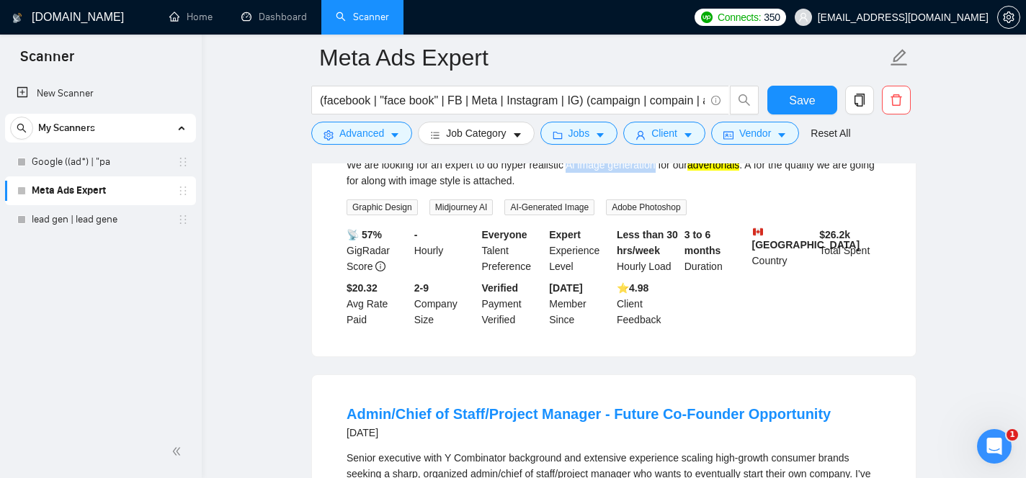
drag, startPoint x: 574, startPoint y: 248, endPoint x: 666, endPoint y: 249, distance: 92.2
click at [666, 189] on div "We are looking for an expert to do hyper realistic Ai image generation for our …" at bounding box center [613, 173] width 534 height 32
copy div "Ai image generation"
click at [342, 137] on span "Advanced" at bounding box center [361, 133] width 45 height 16
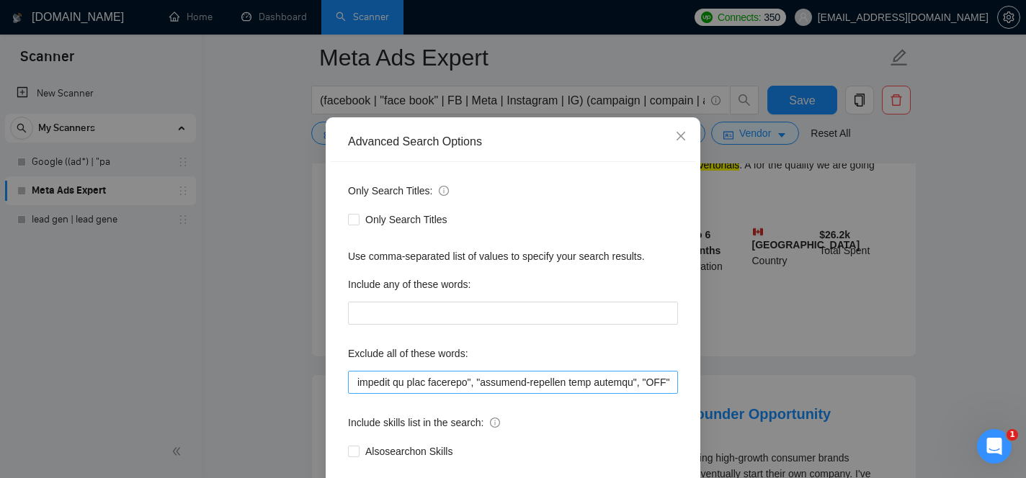
scroll to position [0, 29623]
click at [673, 379] on input "text" at bounding box center [513, 382] width 330 height 23
paste input "Ai image generation"
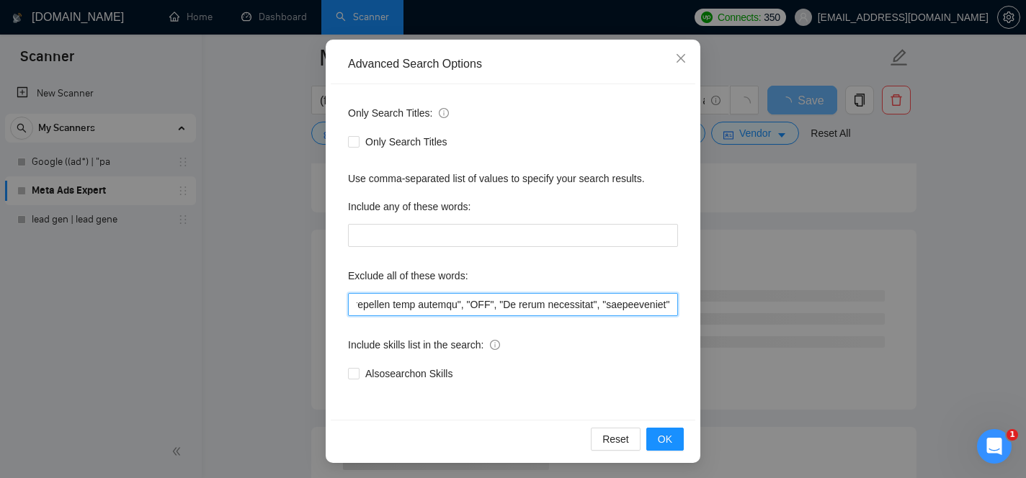
scroll to position [121, 0]
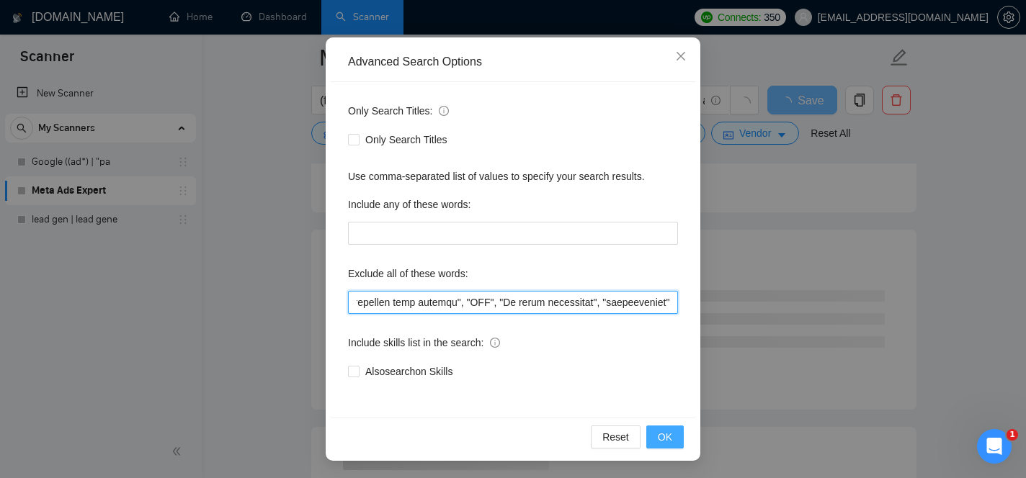
type input ""graphic designer", "this job is not open to teams", "this job is not open to a…"
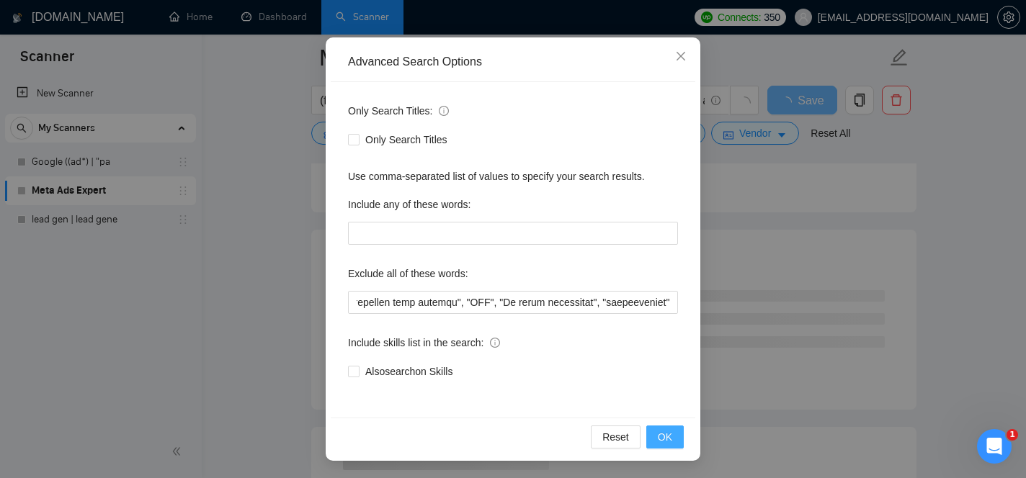
scroll to position [0, 0]
click at [665, 433] on span "OK" at bounding box center [665, 437] width 14 height 16
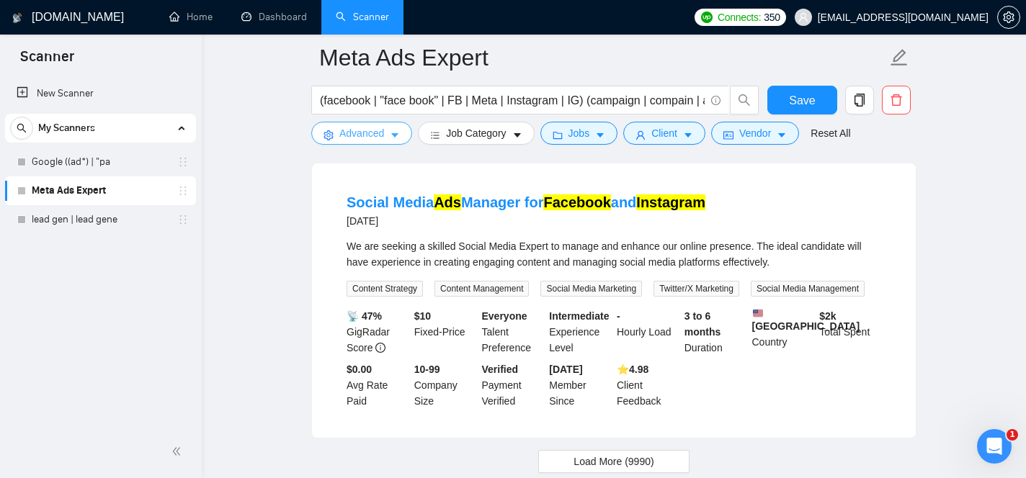
scroll to position [2914, 0]
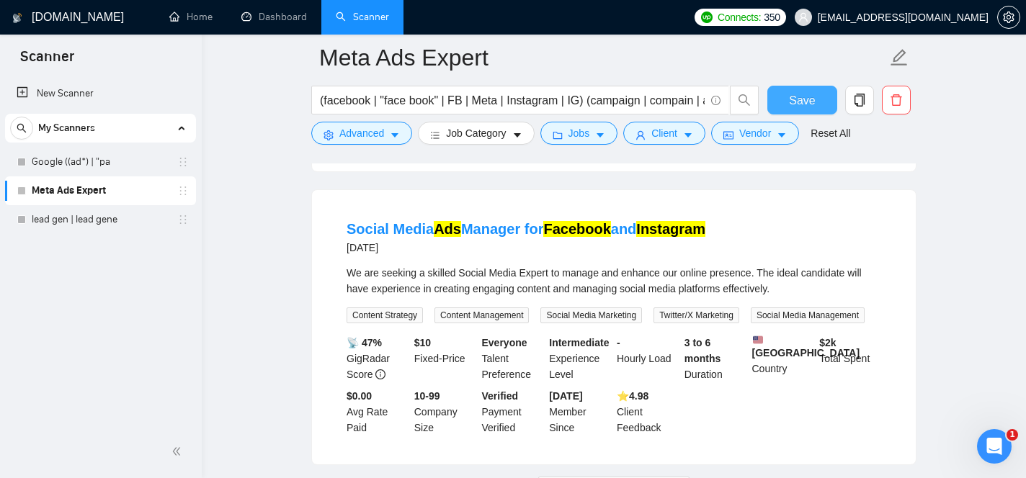
click at [792, 104] on span "Save" at bounding box center [802, 100] width 26 height 18
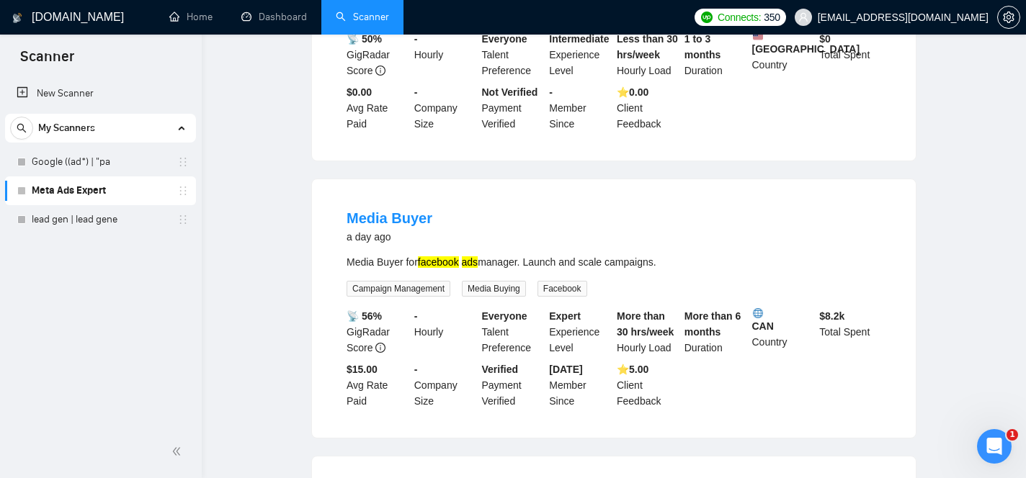
scroll to position [0, 0]
